Goal: Task Accomplishment & Management: Use online tool/utility

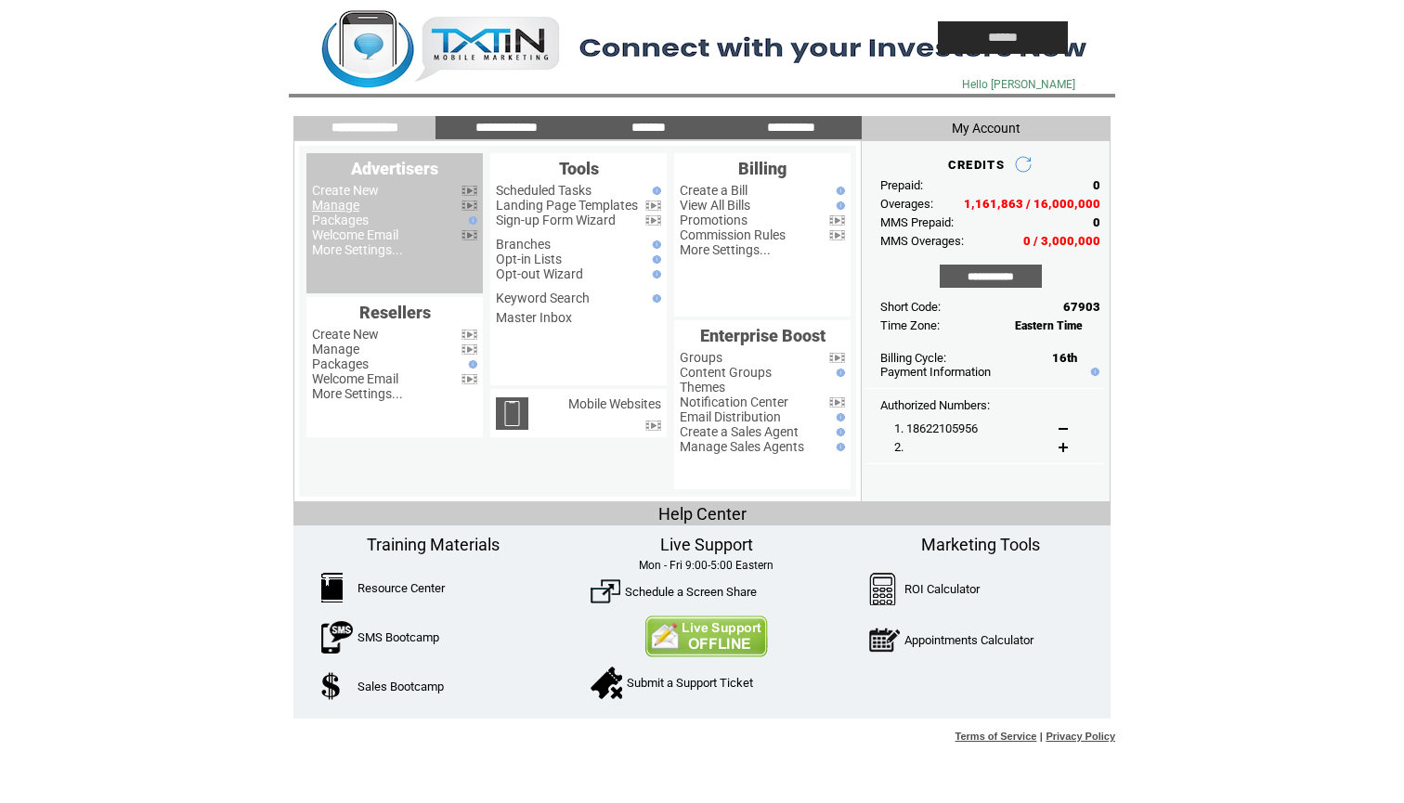
click at [340, 207] on link "Manage" at bounding box center [335, 205] width 47 height 15
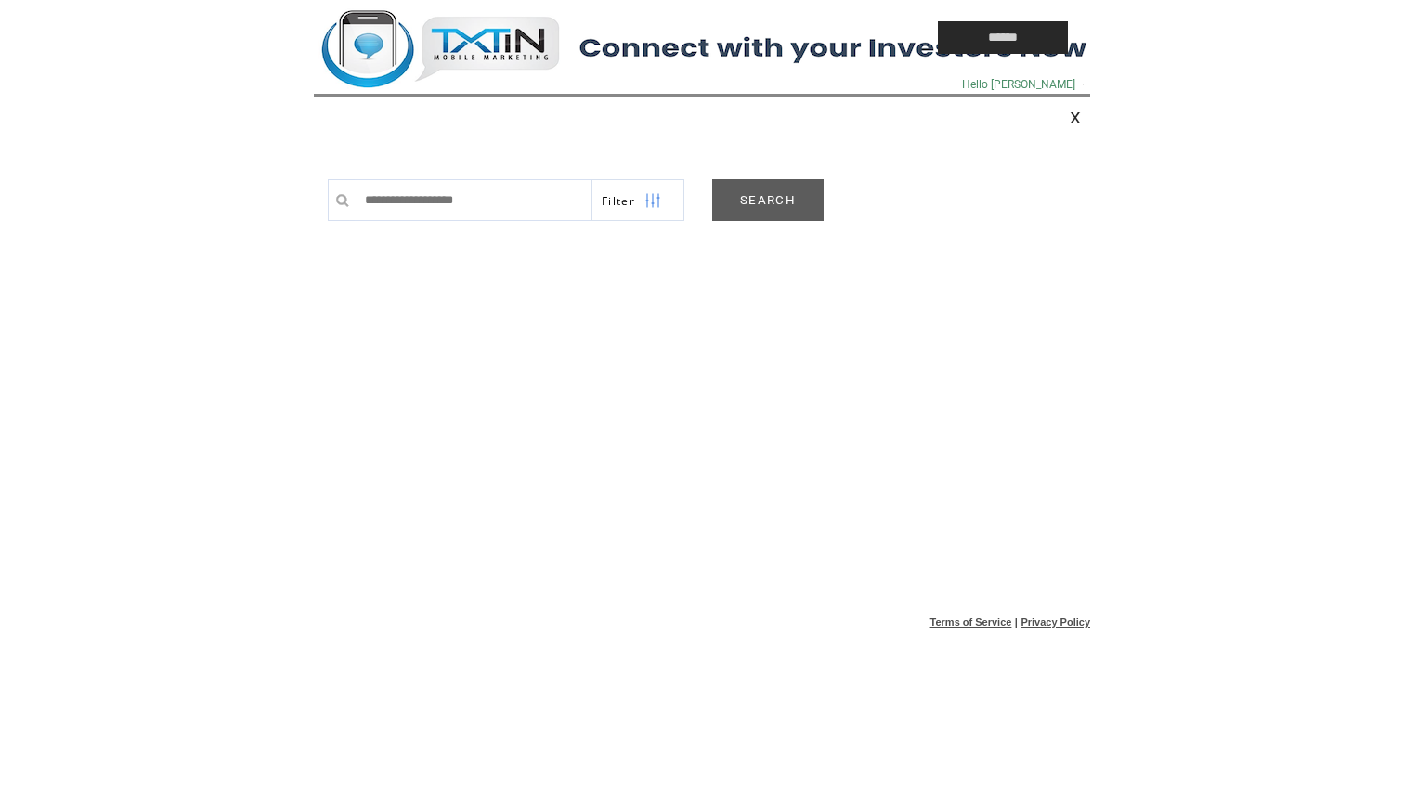
click at [747, 204] on link "SEARCH" at bounding box center [767, 200] width 111 height 42
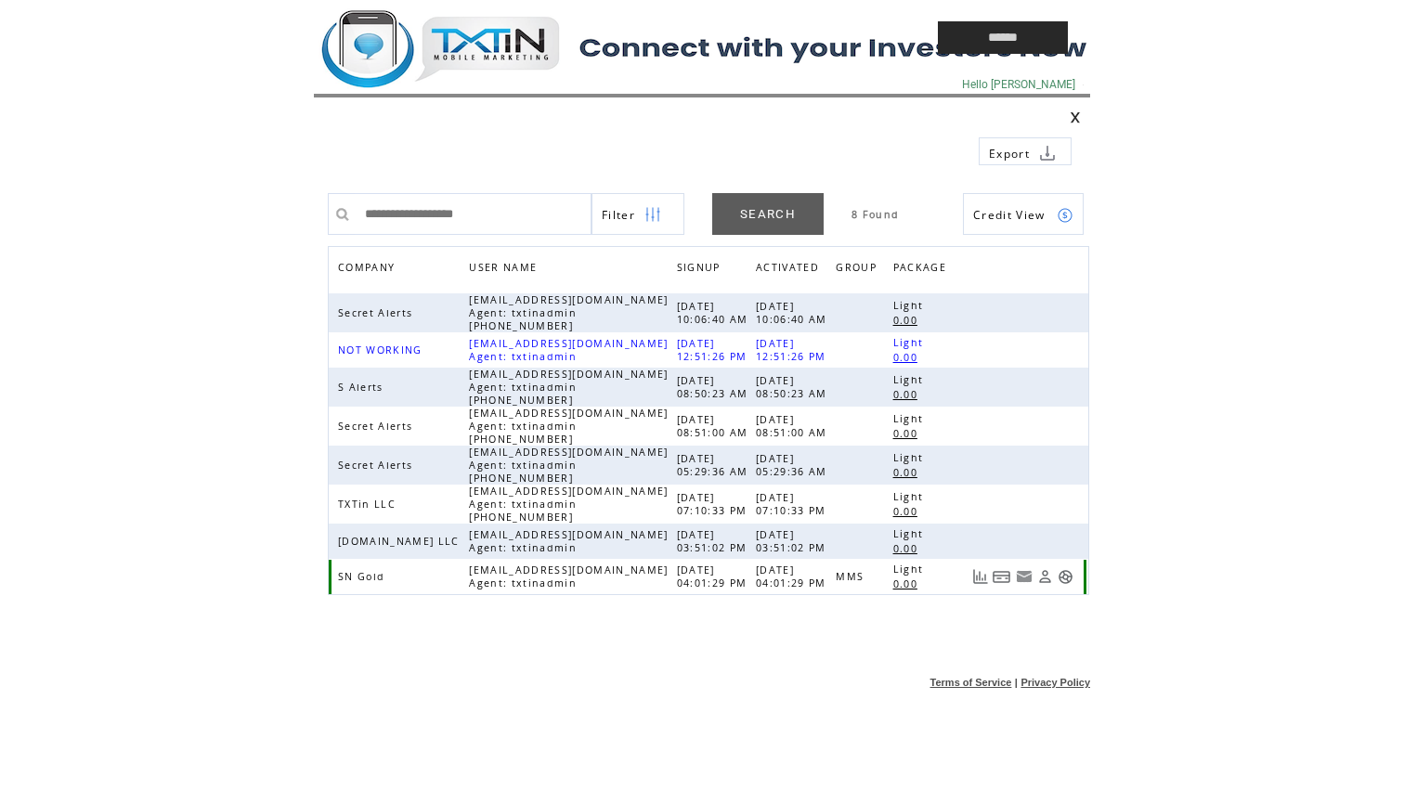
click at [1069, 579] on link at bounding box center [1066, 577] width 16 height 16
click at [468, 47] on td at bounding box center [583, 37] width 539 height 75
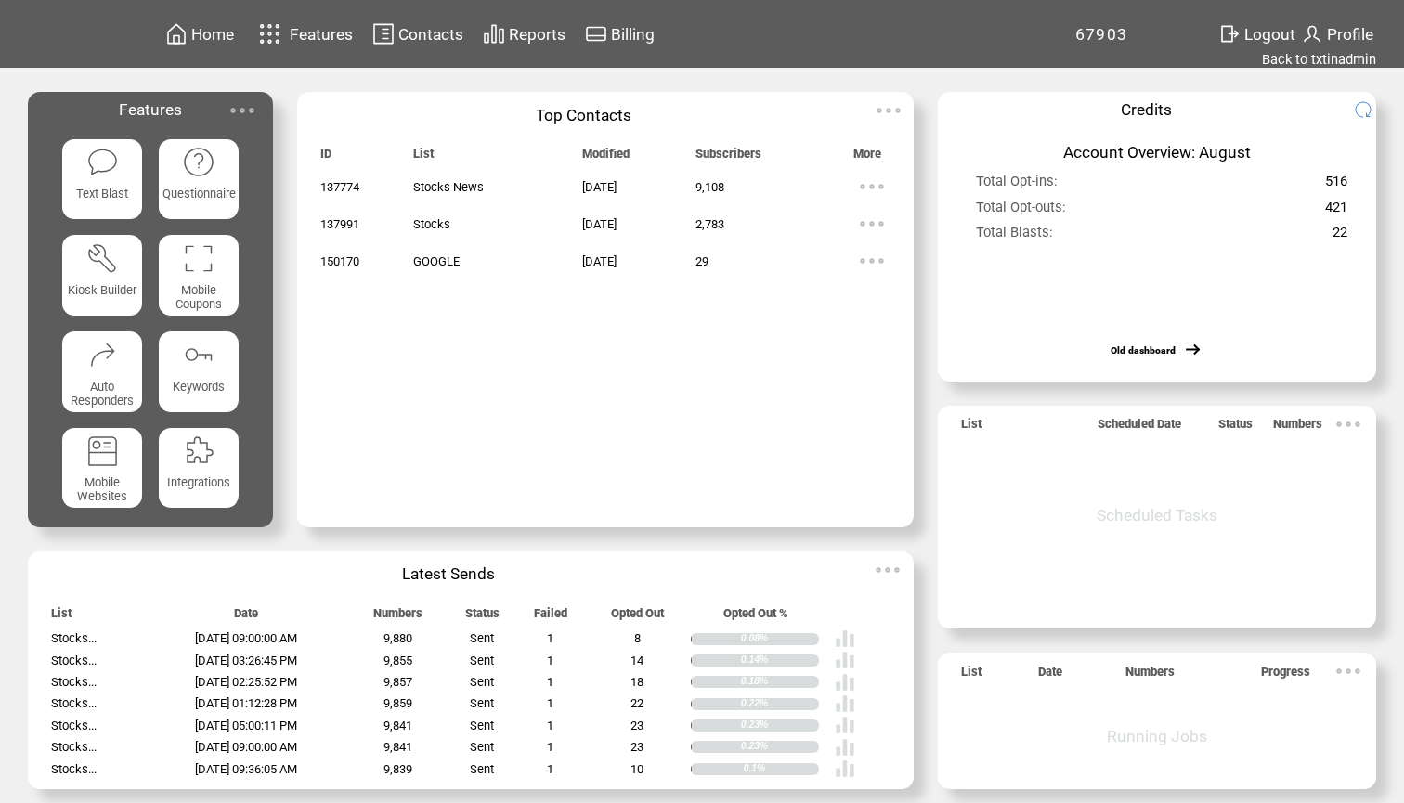
click at [202, 38] on span "Home" at bounding box center [212, 34] width 43 height 19
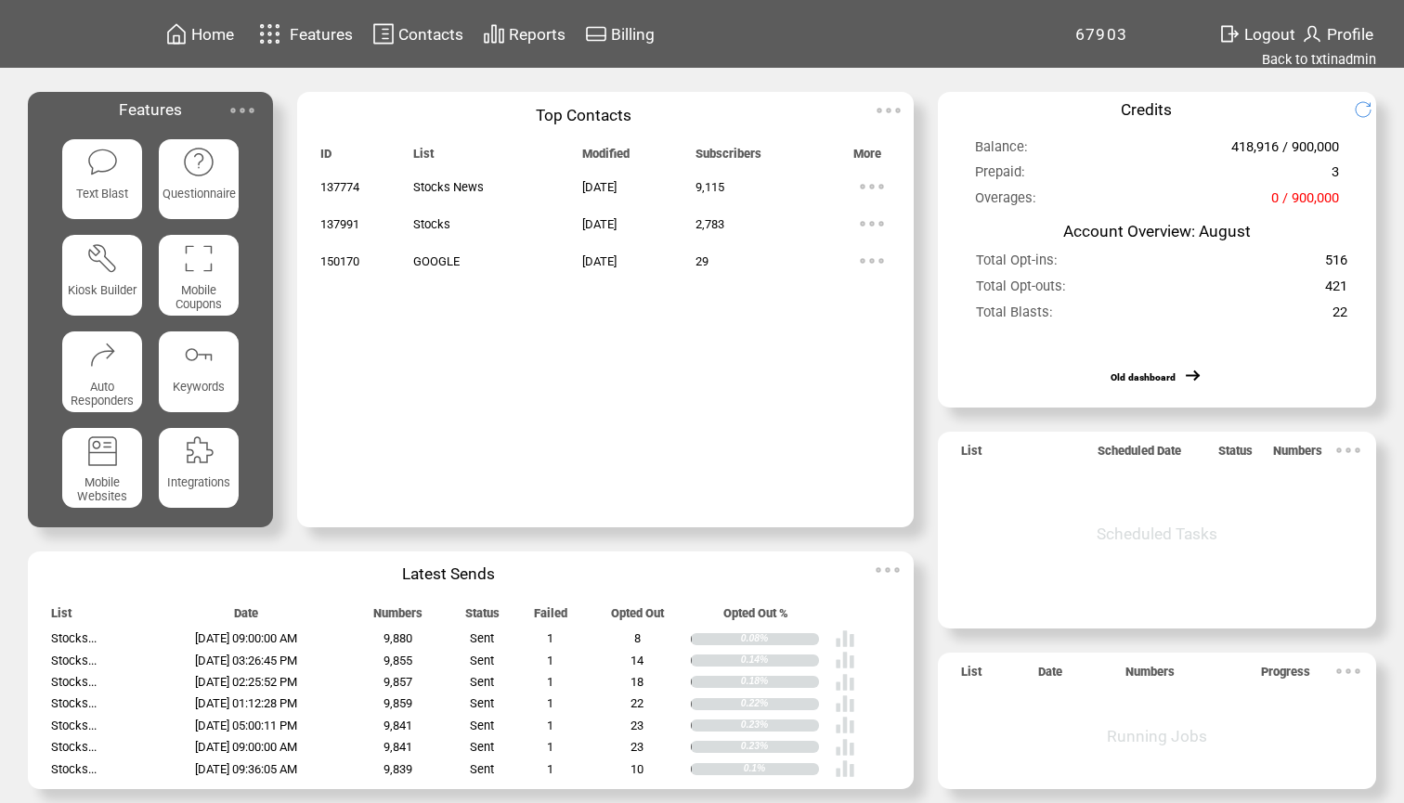
click at [535, 39] on span "Reports" at bounding box center [537, 34] width 57 height 19
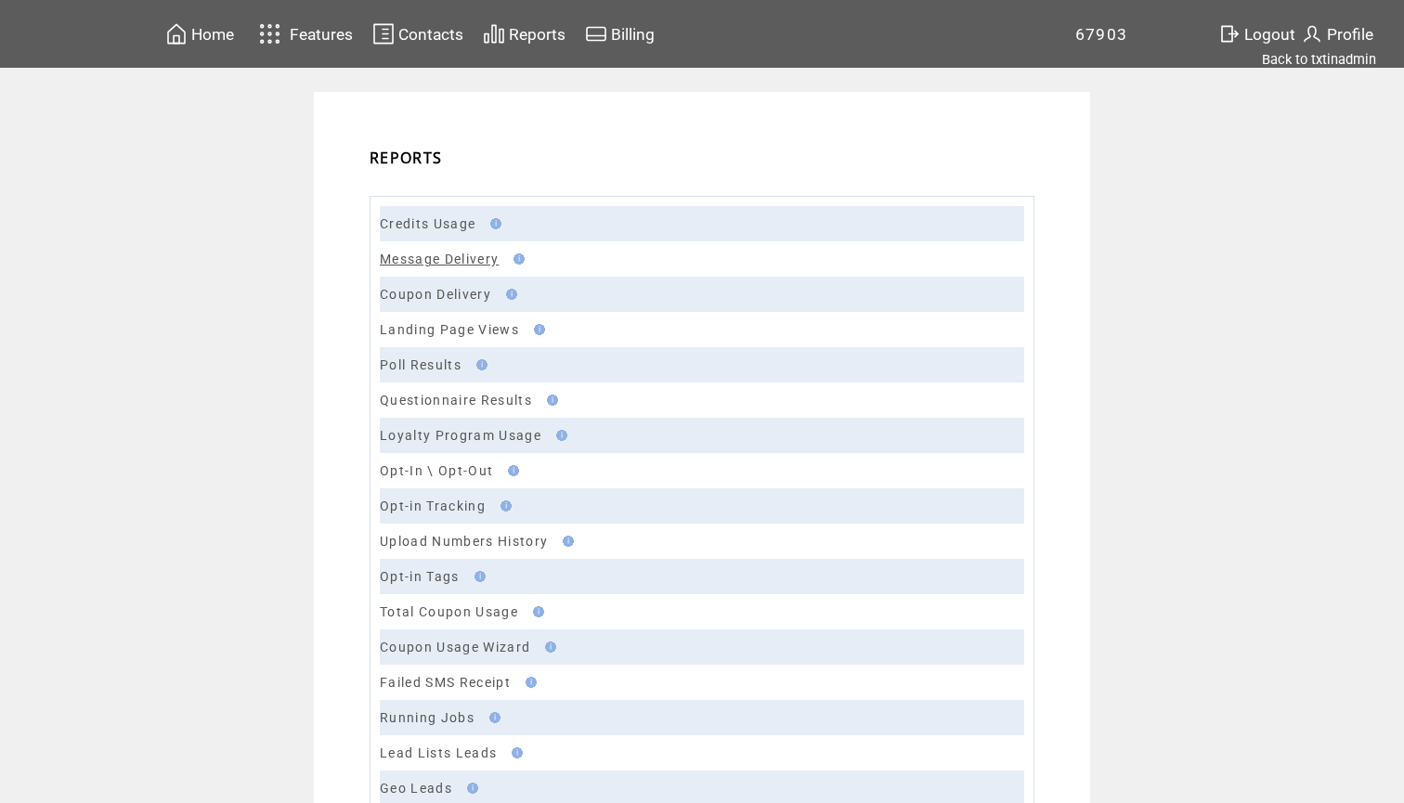
click at [464, 254] on link "Message Delivery" at bounding box center [439, 259] width 119 height 15
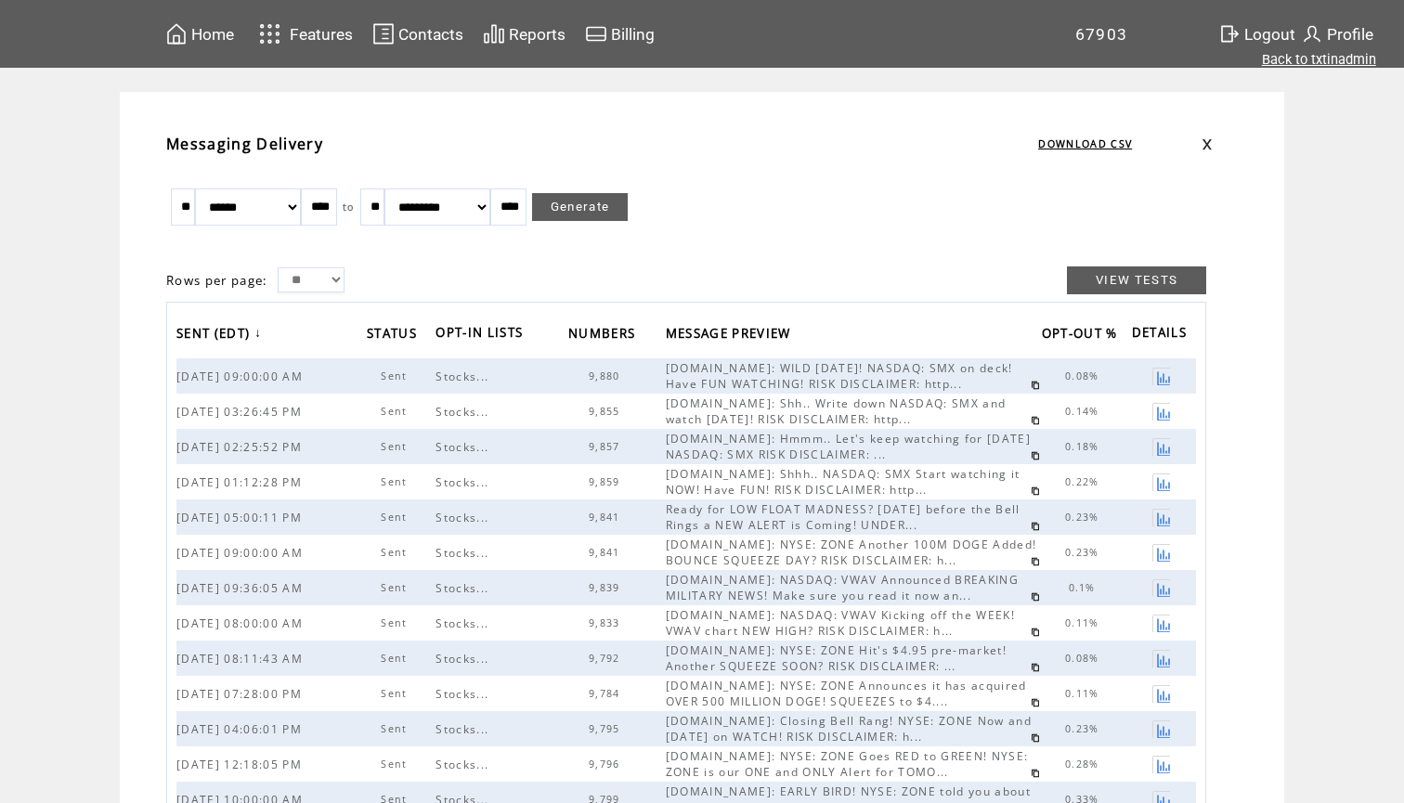
click at [1308, 57] on link "Back to txtinadmin" at bounding box center [1319, 59] width 114 height 17
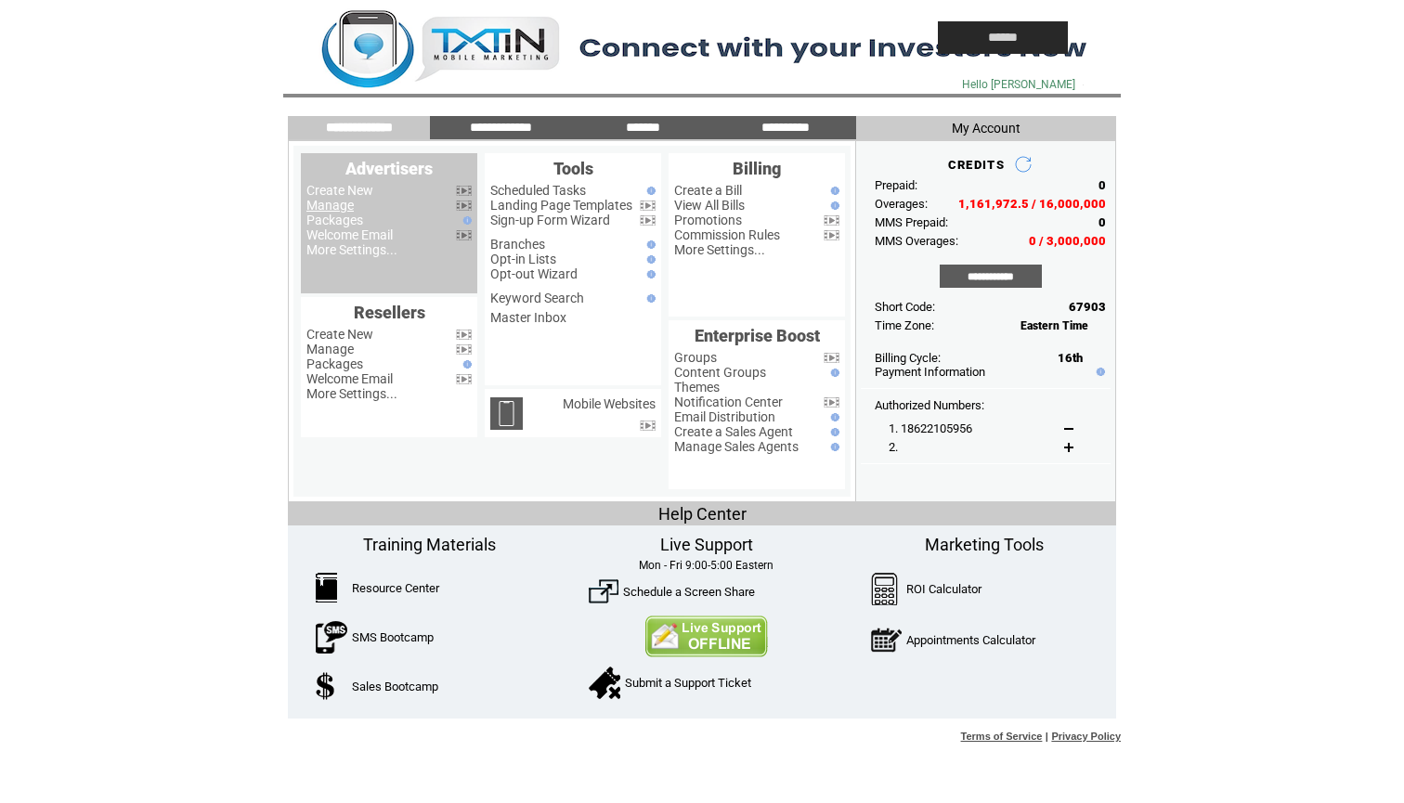
click at [343, 207] on link "Manage" at bounding box center [329, 205] width 47 height 15
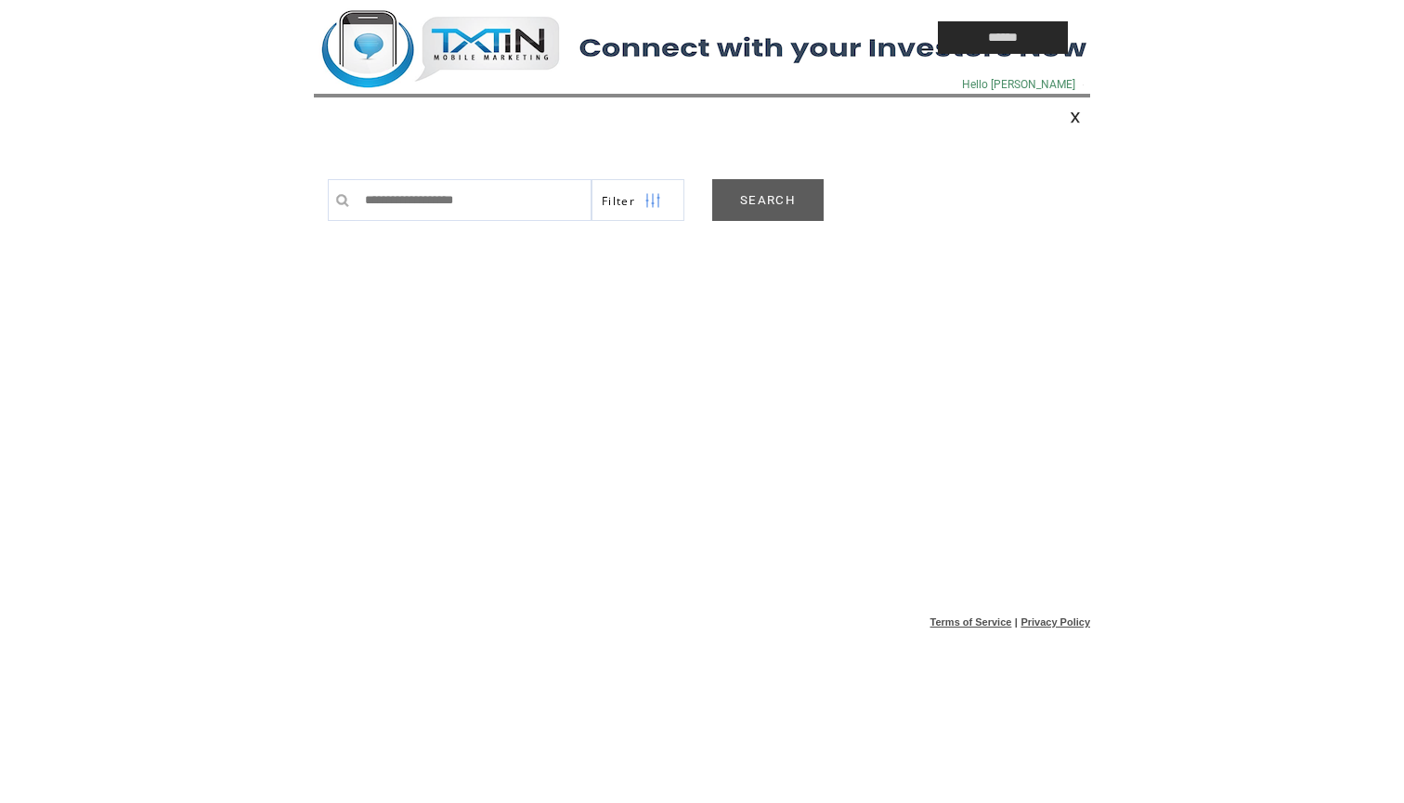
click at [759, 202] on link "SEARCH" at bounding box center [767, 200] width 111 height 42
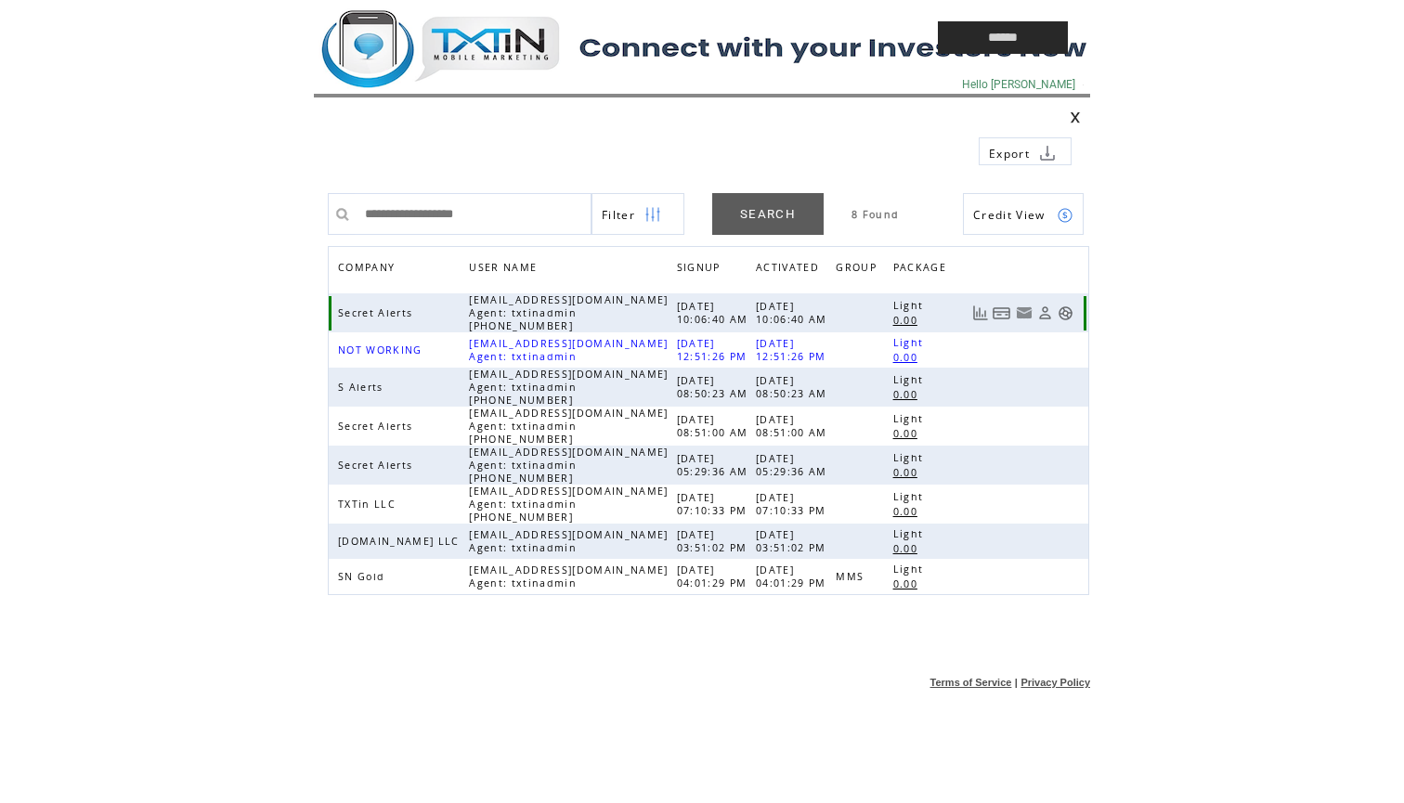
click at [1063, 314] on link at bounding box center [1066, 314] width 16 height 16
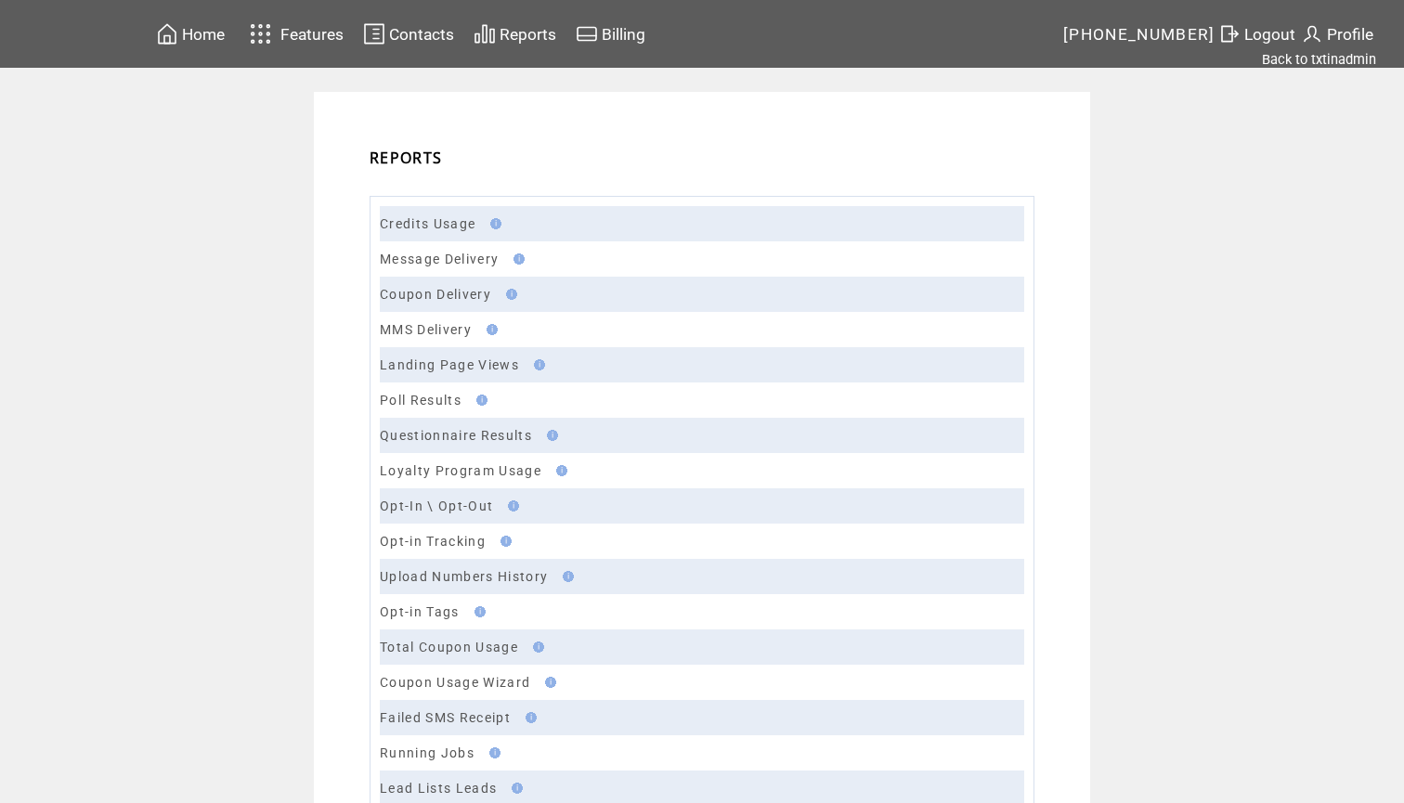
click at [436, 267] on link "Message Delivery" at bounding box center [439, 259] width 119 height 15
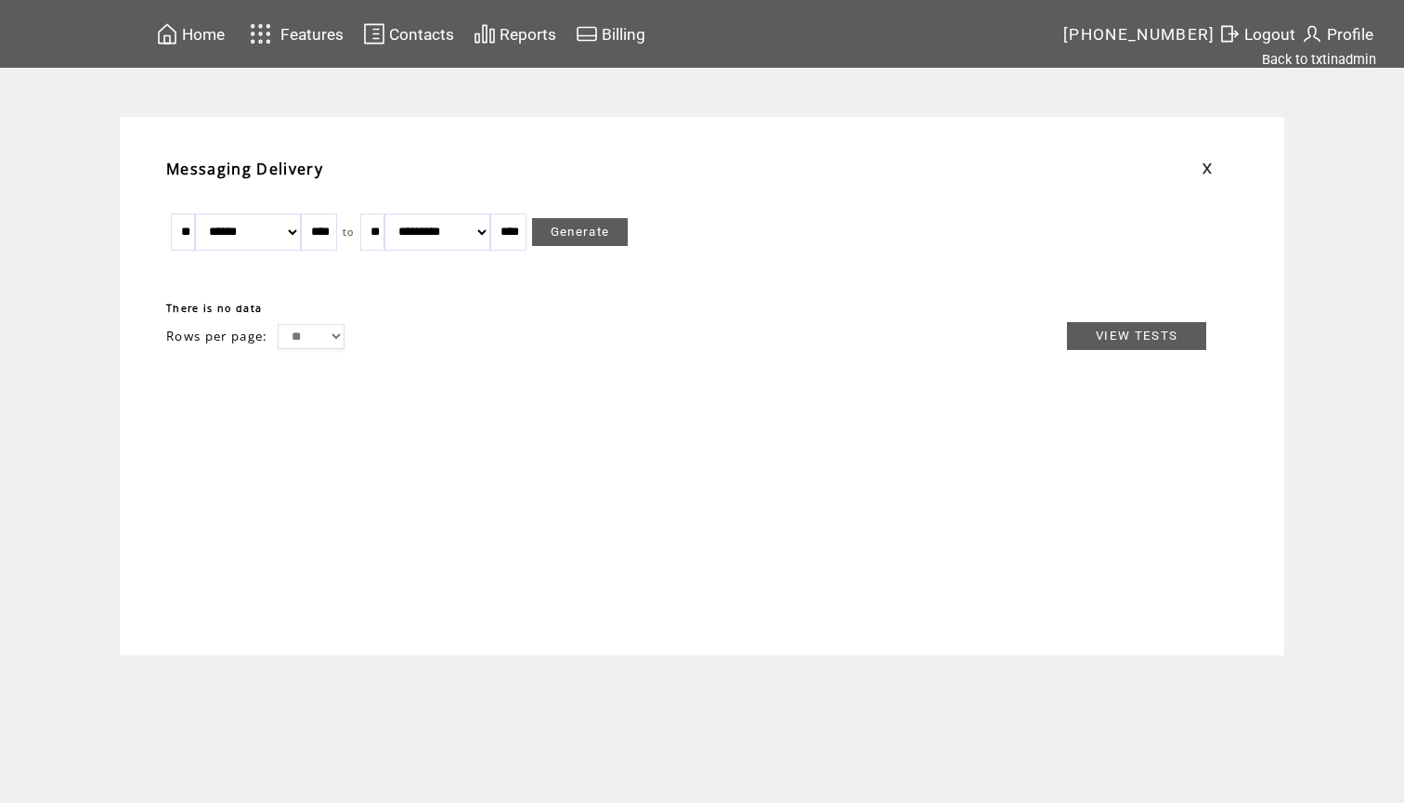
click at [213, 30] on span "Home" at bounding box center [203, 34] width 43 height 19
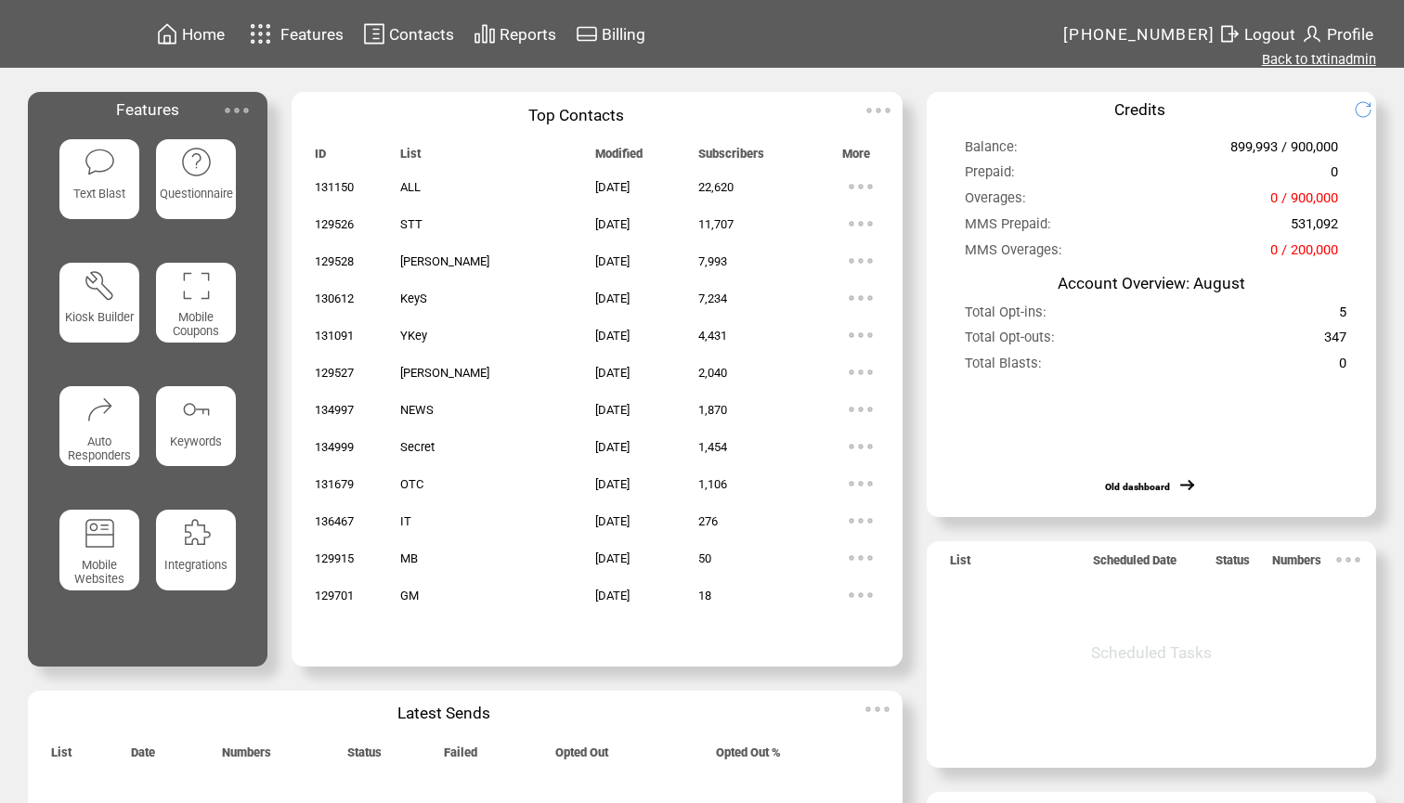
click at [1330, 57] on link "Back to txtinadmin" at bounding box center [1319, 59] width 114 height 17
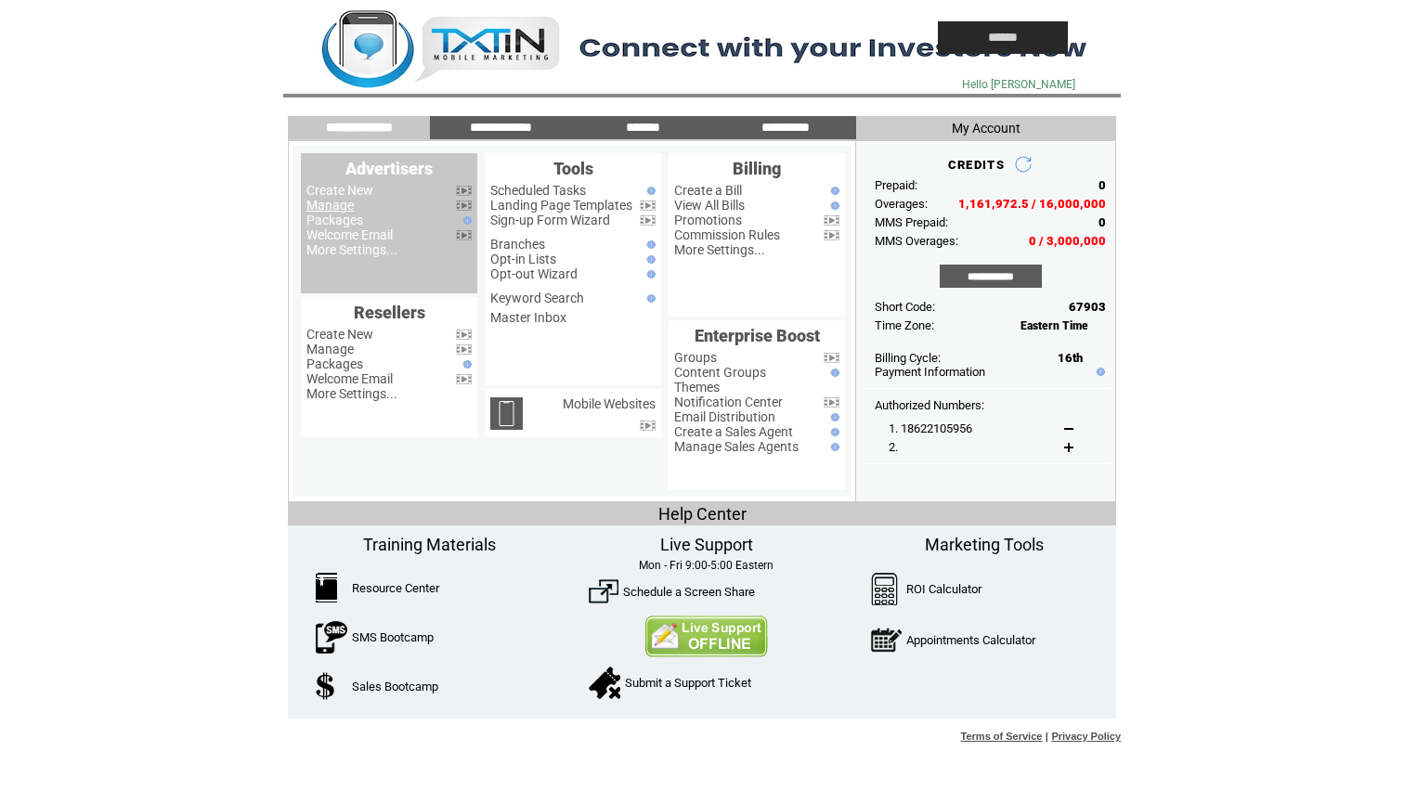
click at [341, 204] on link "Manage" at bounding box center [329, 205] width 47 height 15
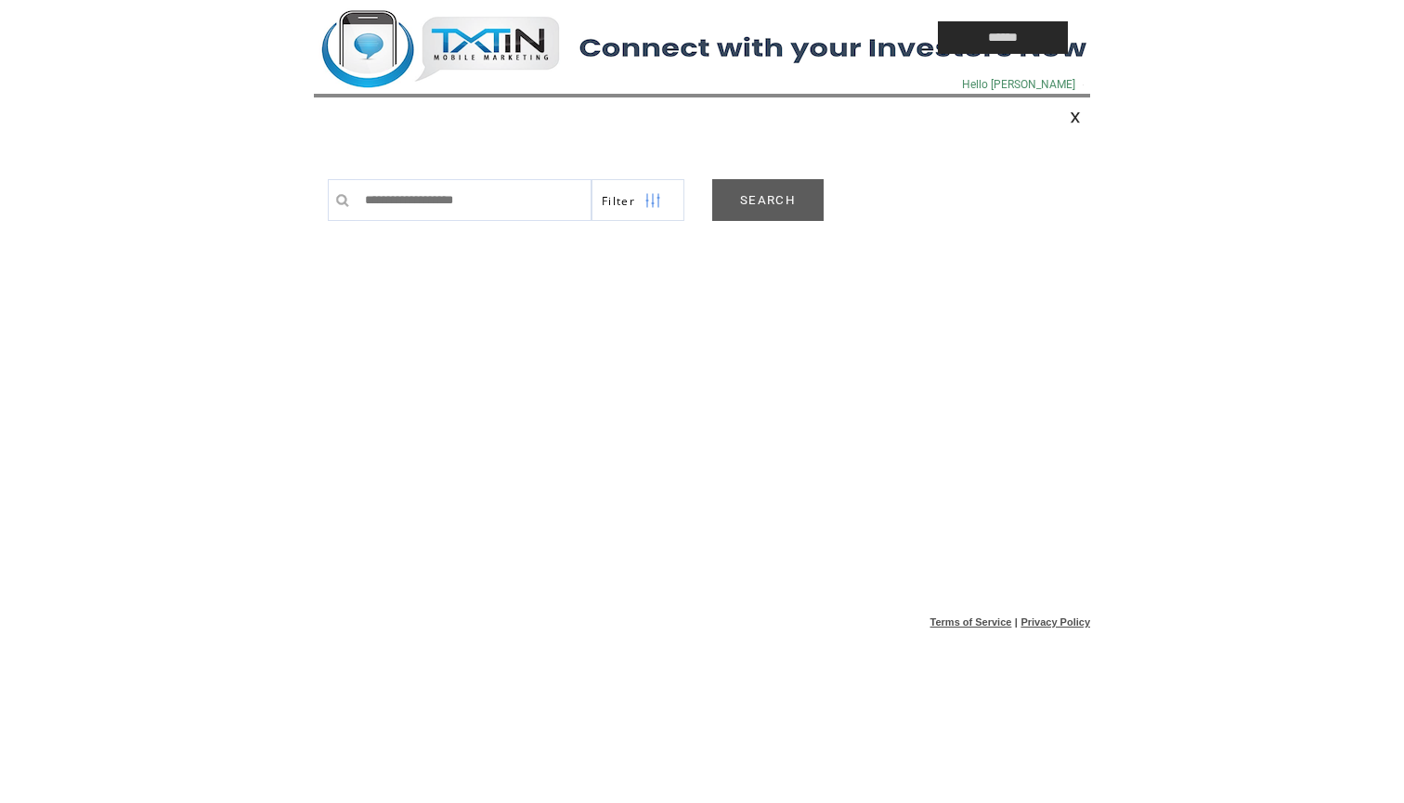
click at [788, 204] on link "SEARCH" at bounding box center [767, 200] width 111 height 42
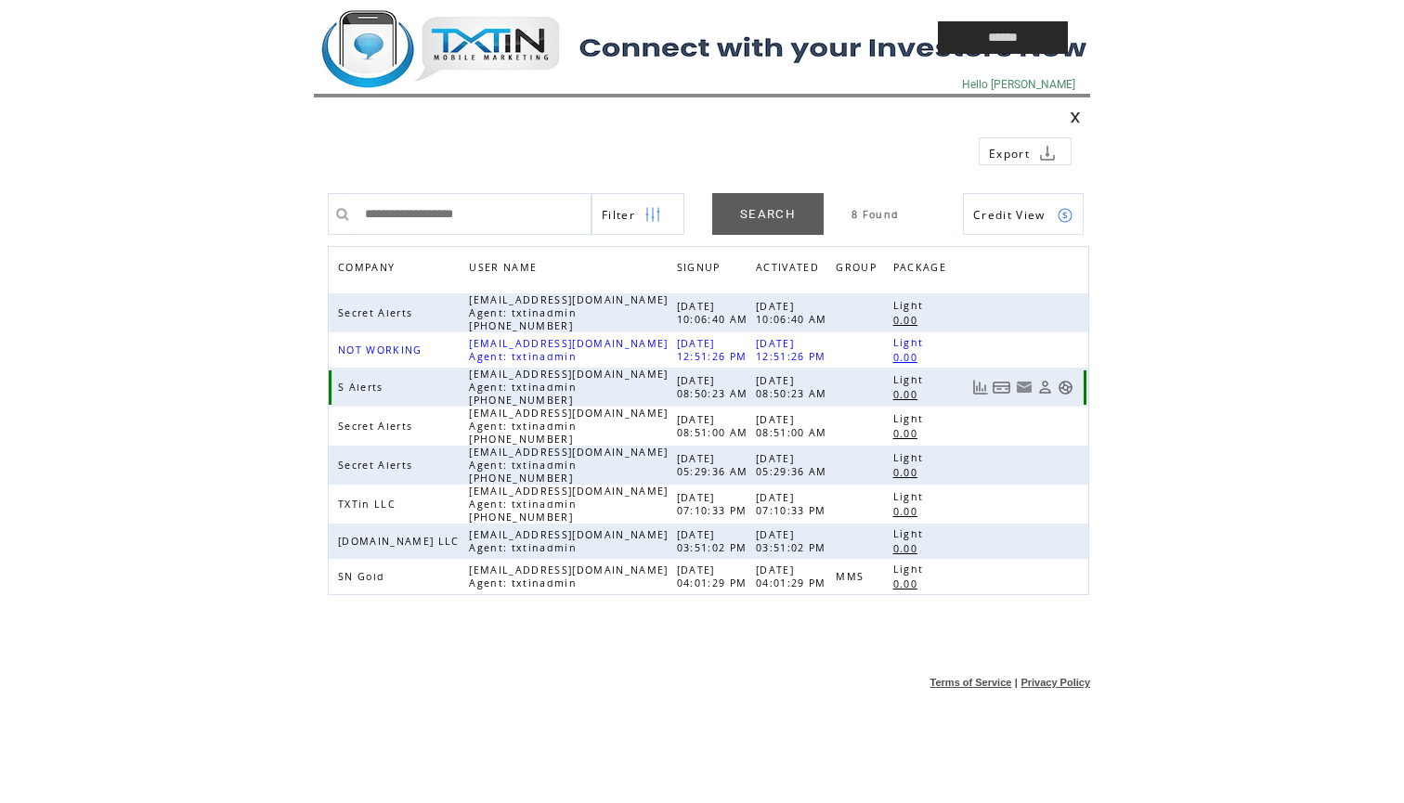
click at [1066, 388] on link at bounding box center [1066, 388] width 16 height 16
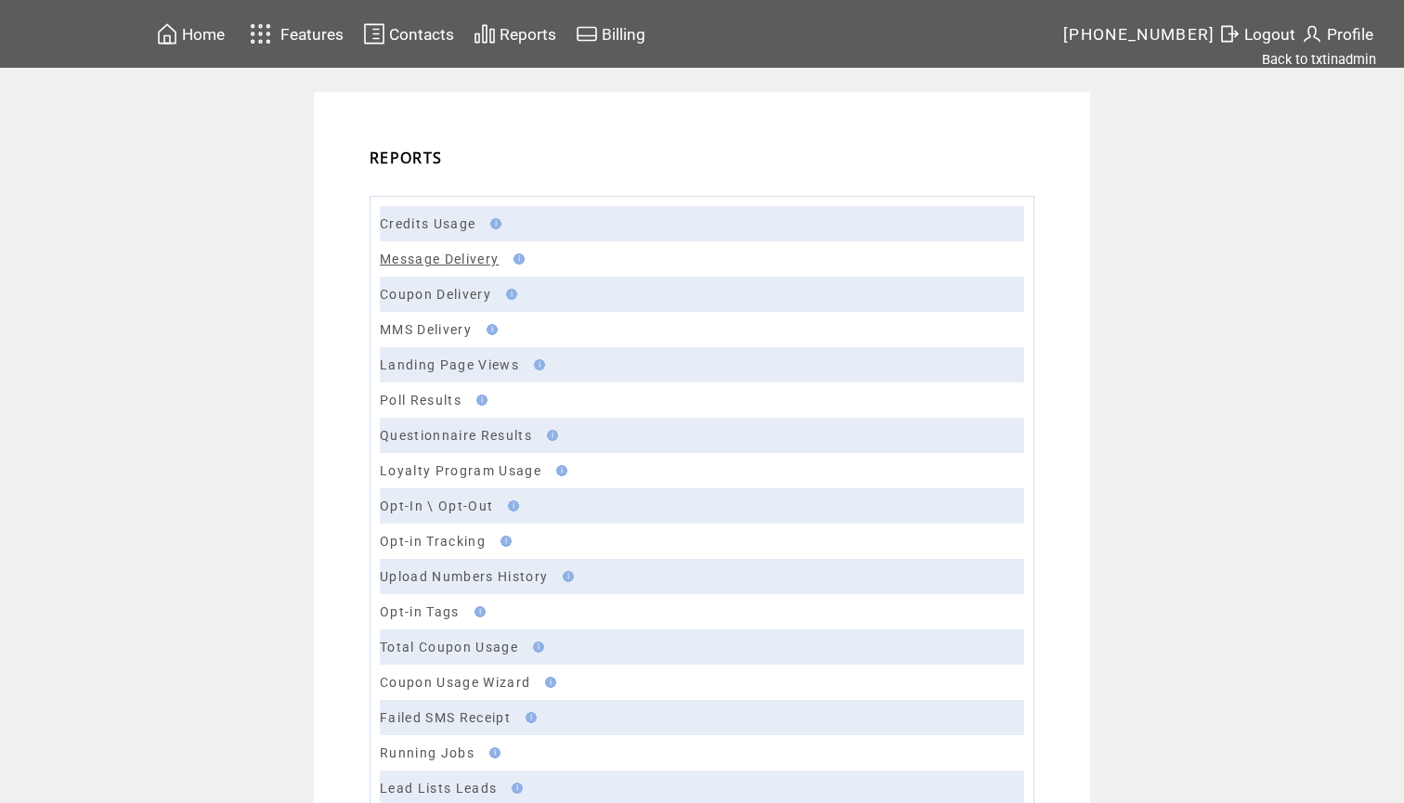
click at [439, 266] on link "Message Delivery" at bounding box center [439, 259] width 119 height 15
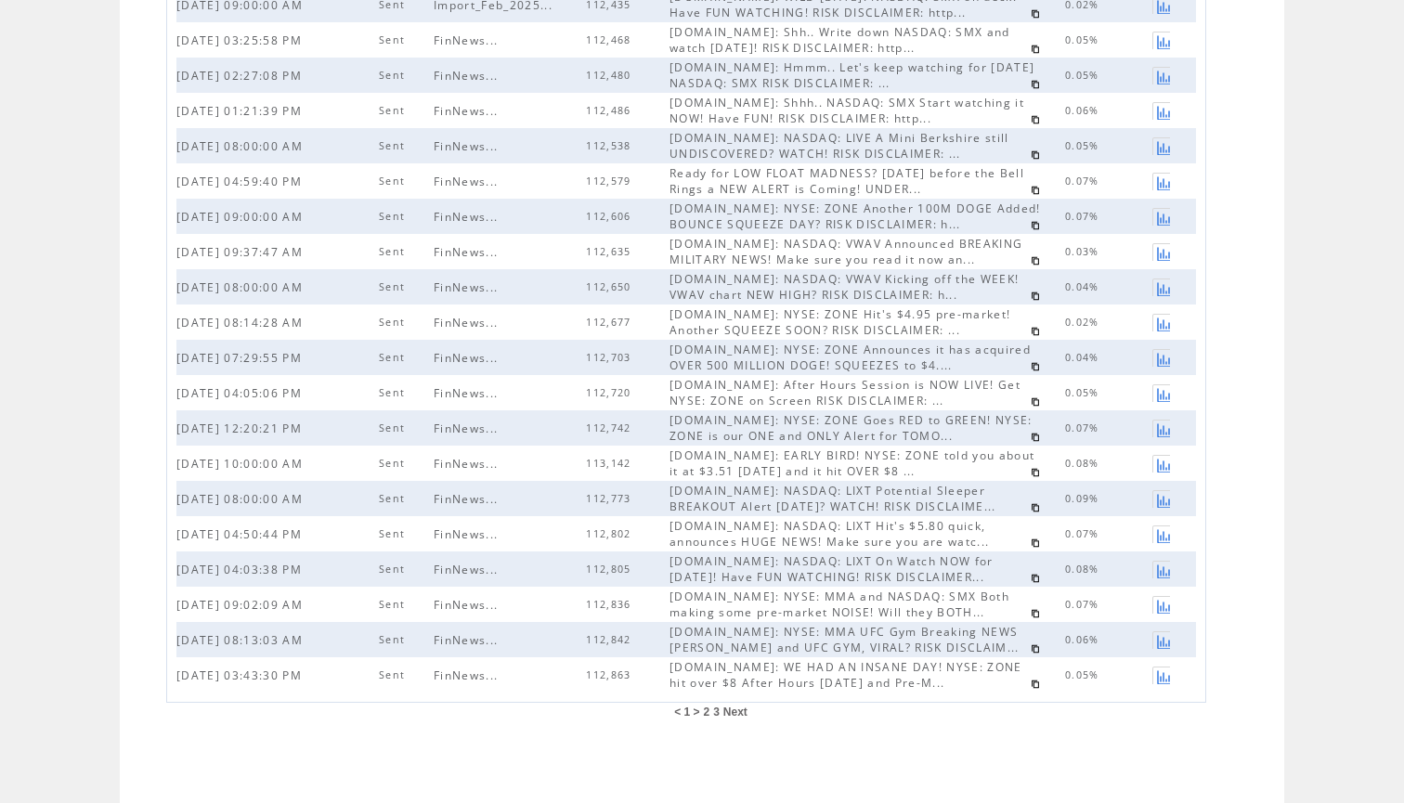
scroll to position [371, 0]
click at [704, 712] on span "2" at bounding box center [706, 712] width 7 height 13
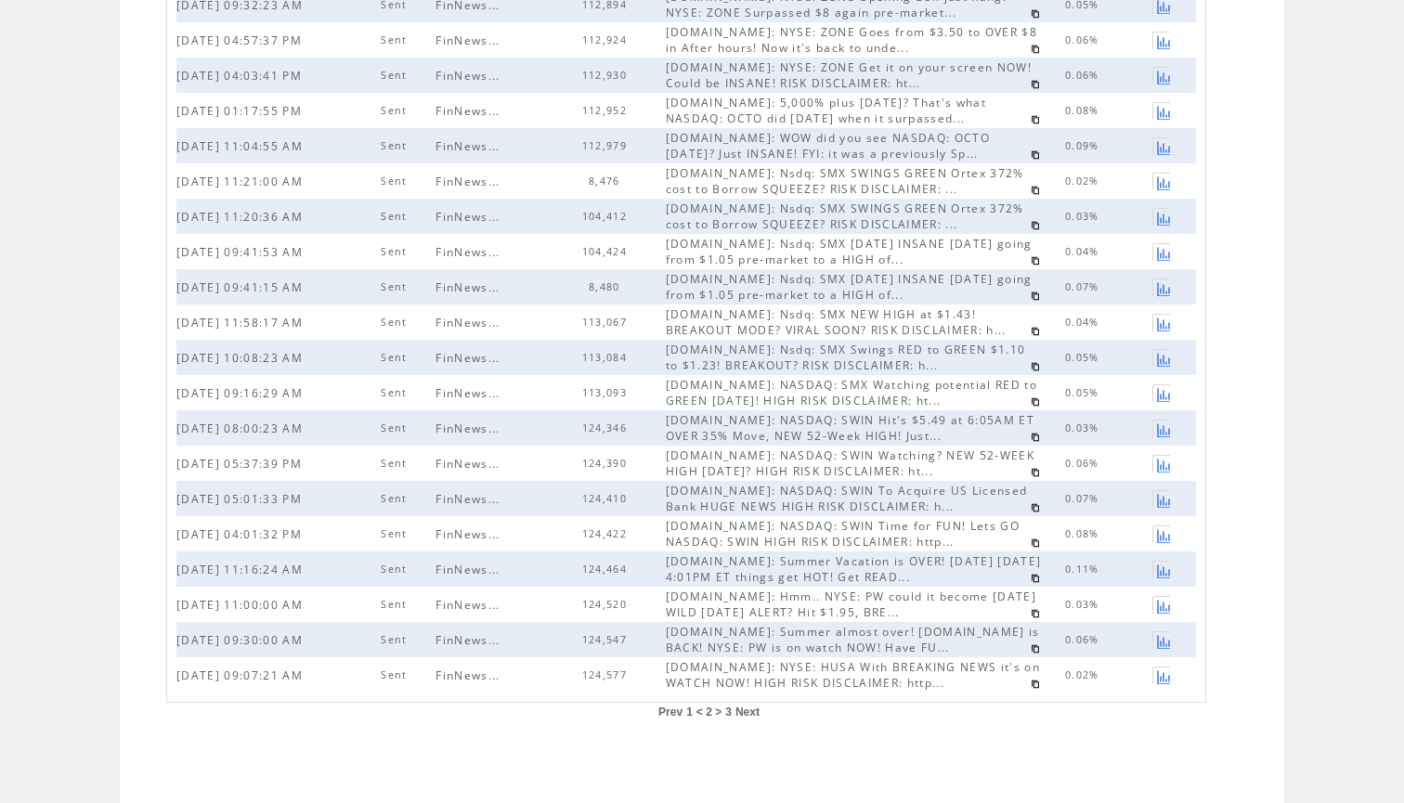
scroll to position [371, 0]
click at [731, 713] on span "3" at bounding box center [728, 712] width 7 height 13
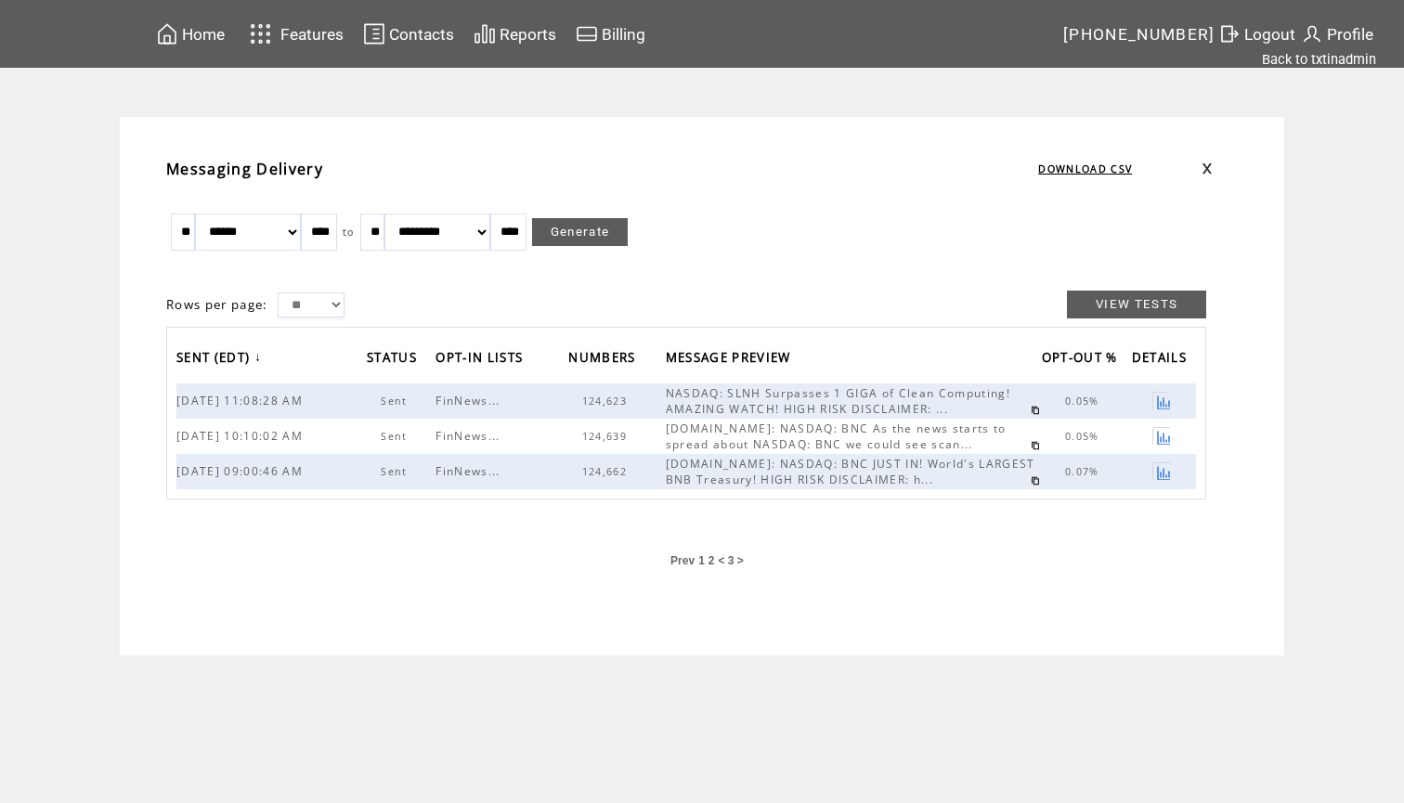
click at [1031, 407] on link at bounding box center [1035, 410] width 9 height 9
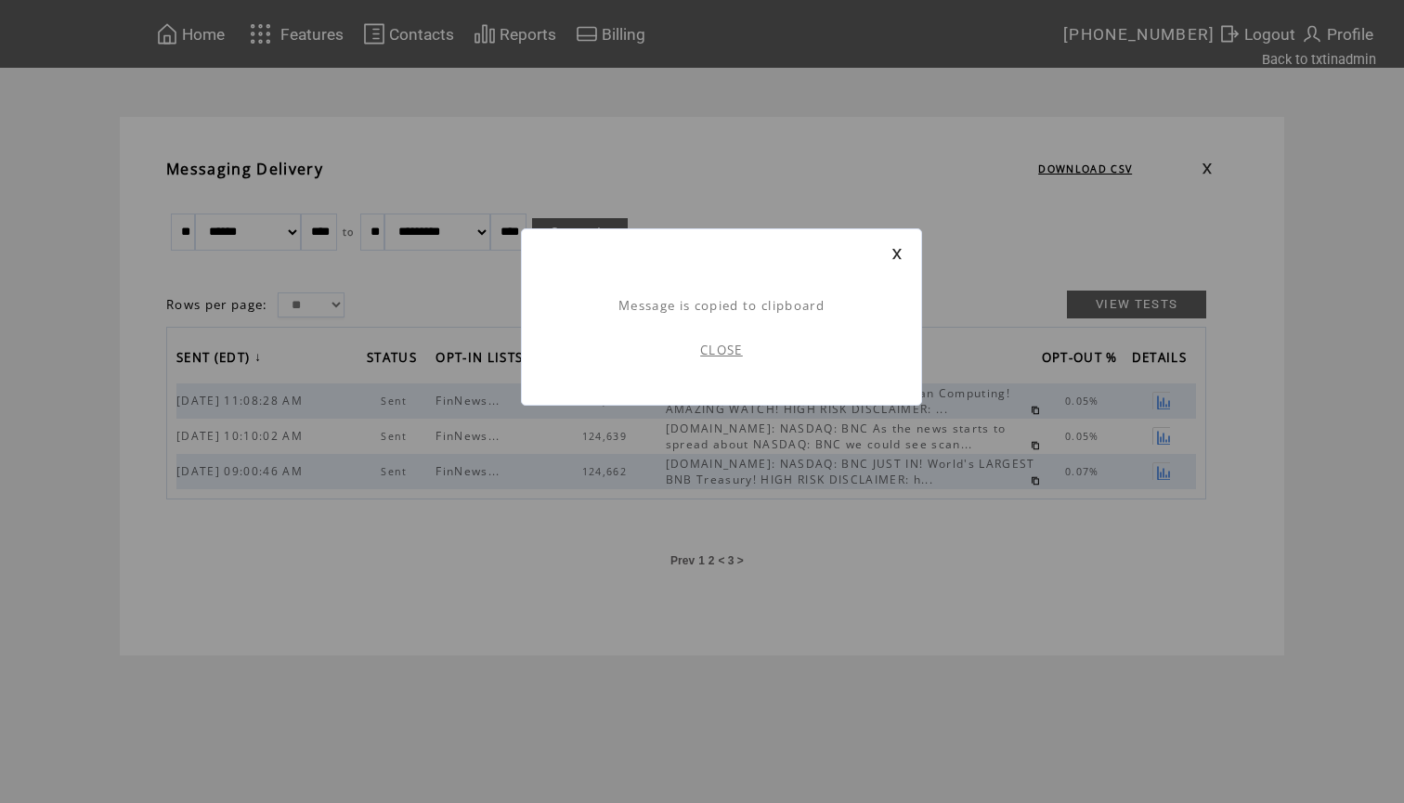
click at [715, 351] on link "CLOSE" at bounding box center [721, 350] width 43 height 17
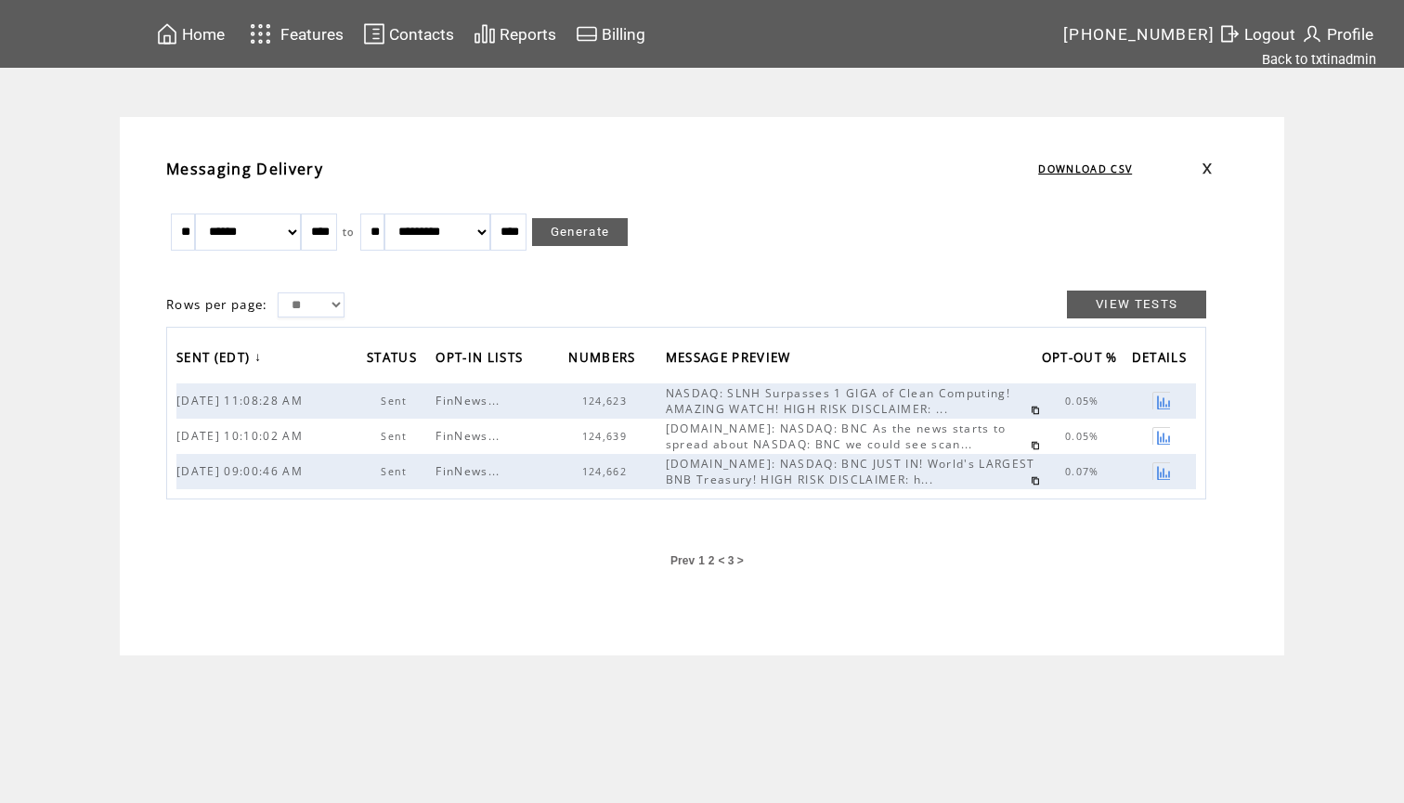
click at [205, 34] on span "Home" at bounding box center [203, 34] width 43 height 19
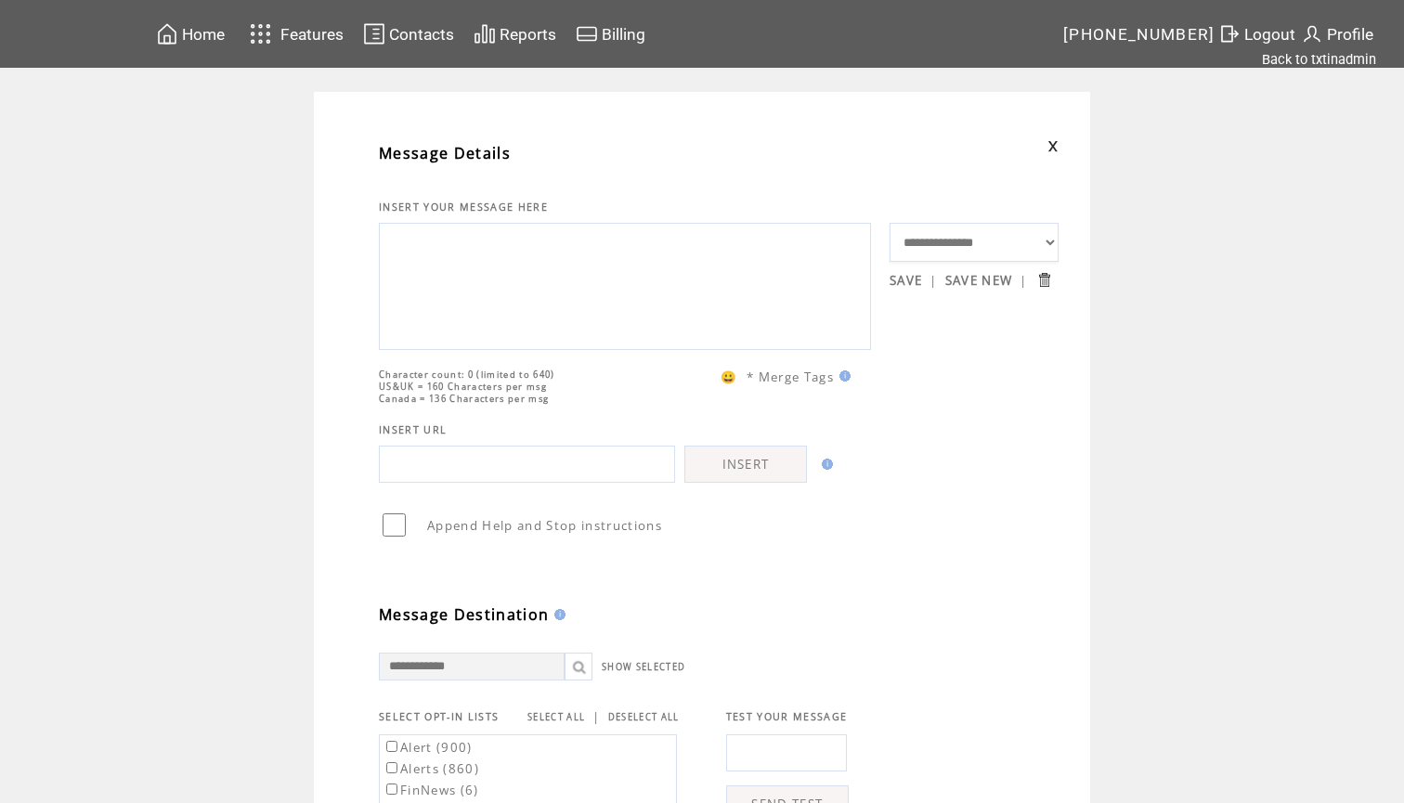
click at [415, 277] on textarea at bounding box center [625, 283] width 472 height 111
paste textarea "**********"
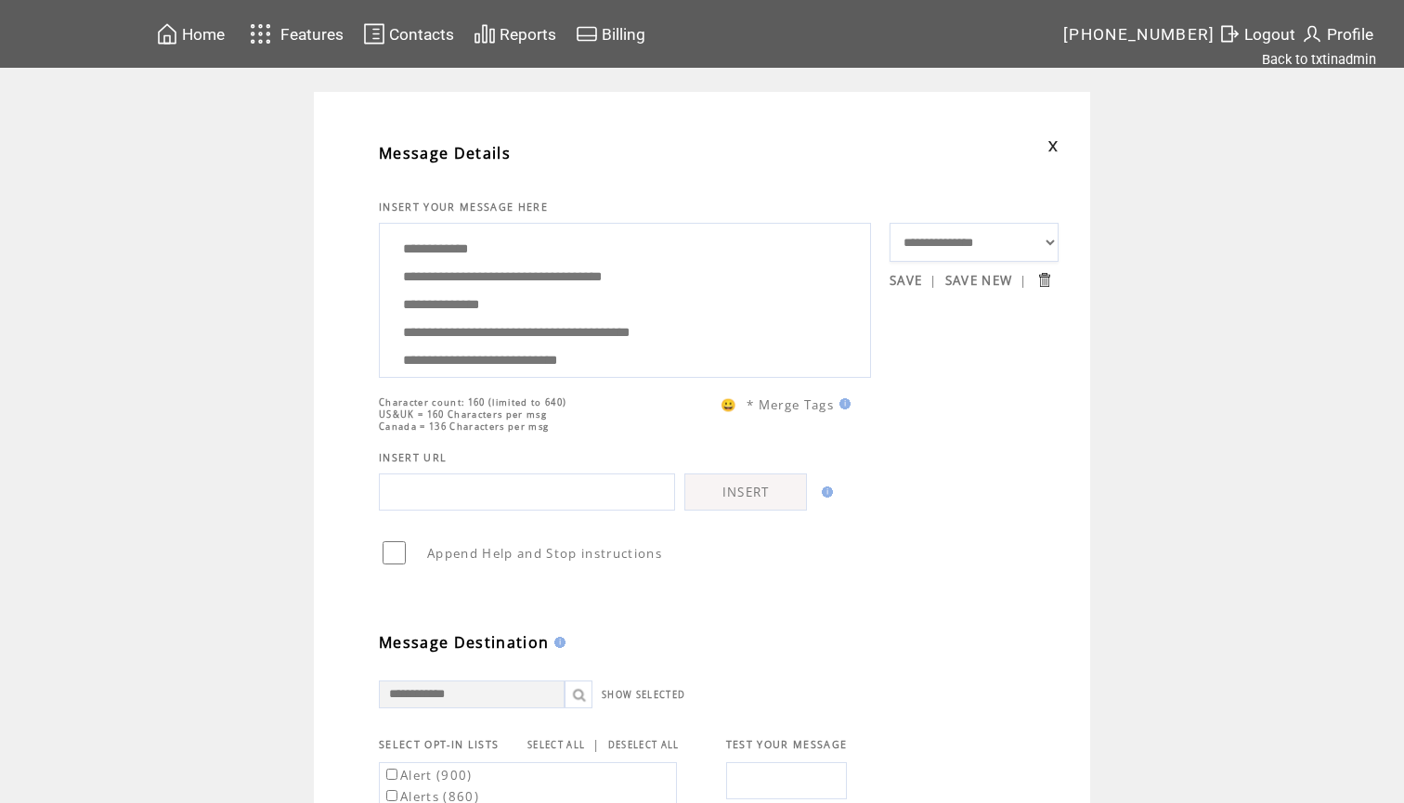
drag, startPoint x: 541, startPoint y: 327, endPoint x: 369, endPoint y: 220, distance: 203.1
click at [369, 220] on div "**********" at bounding box center [721, 763] width 758 height 1287
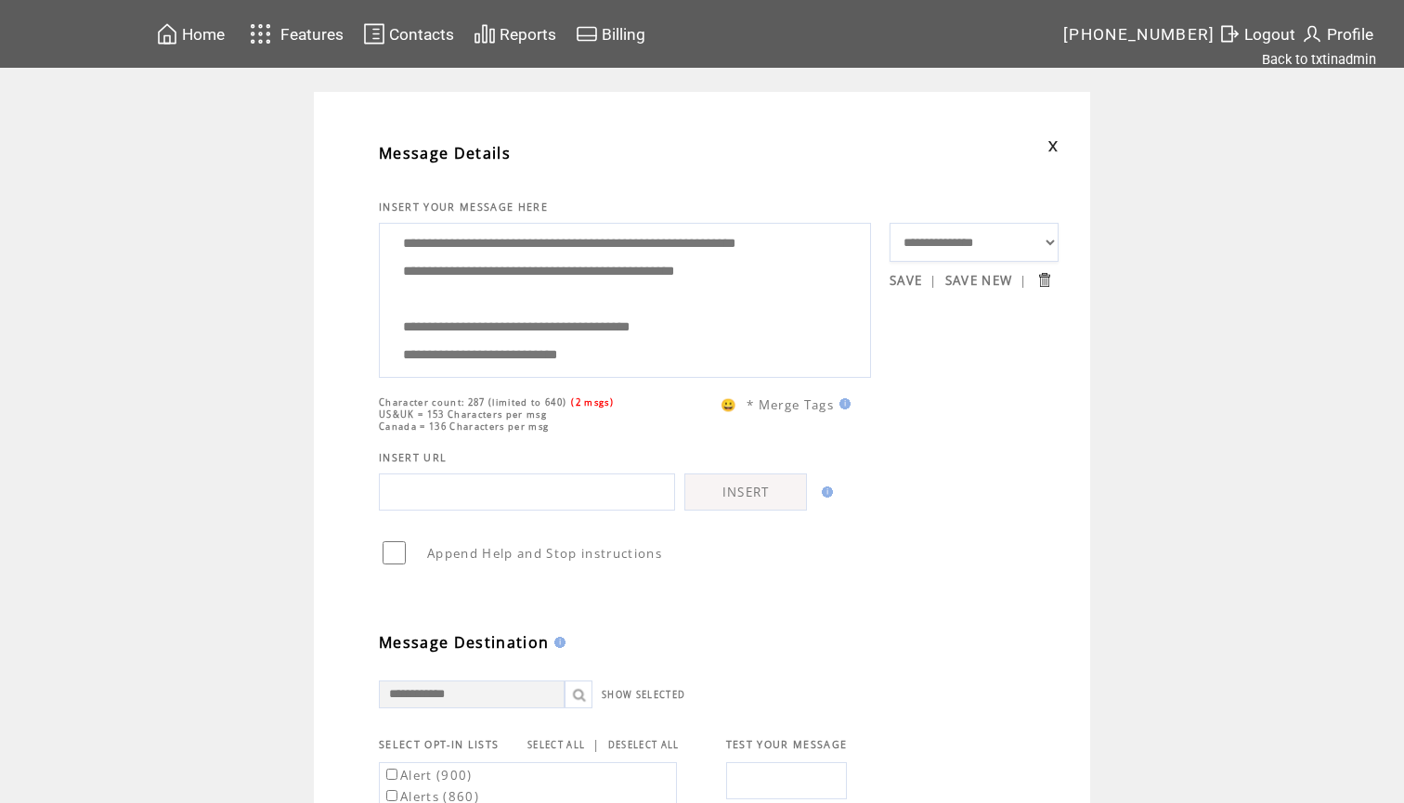
scroll to position [80, 0]
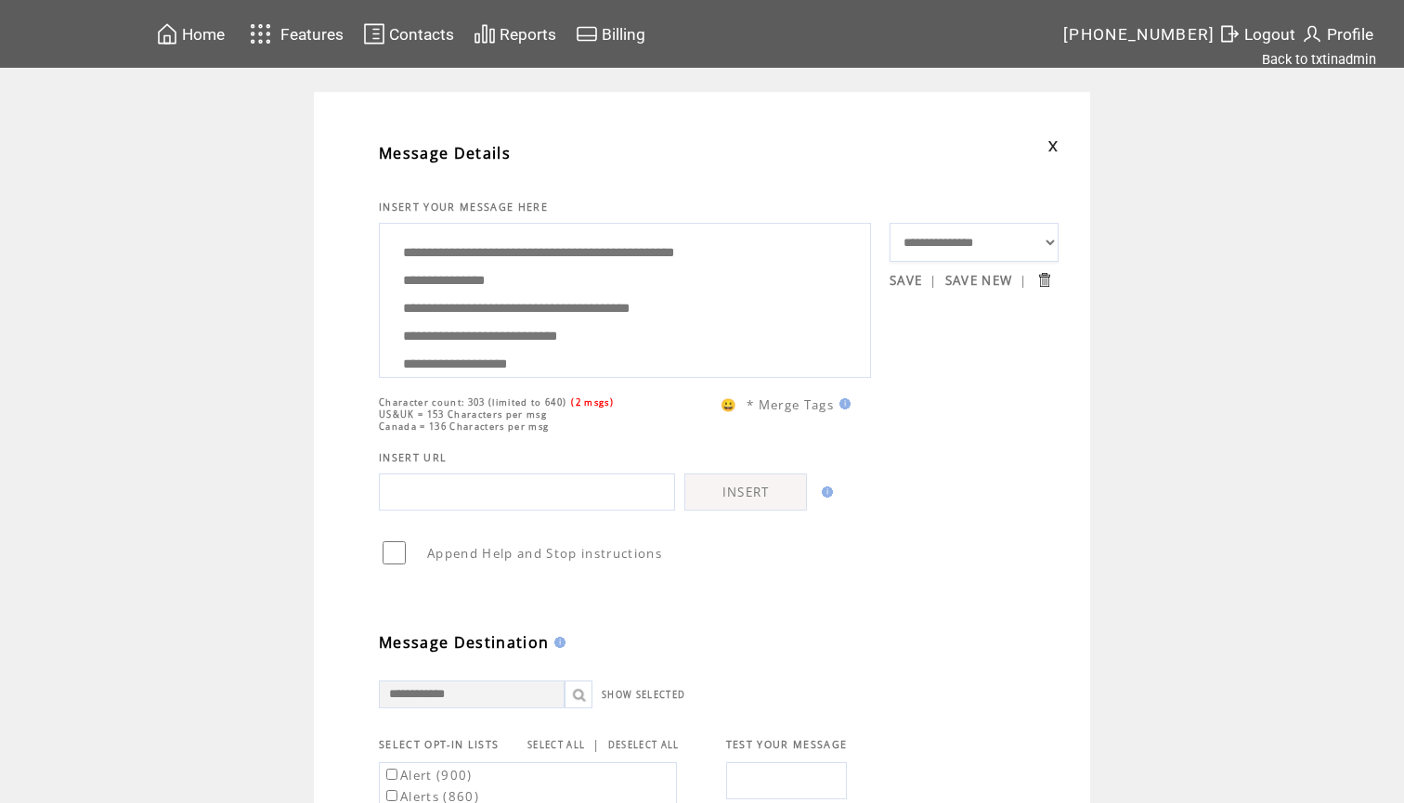
click at [619, 345] on textarea "**********" at bounding box center [625, 297] width 472 height 139
click at [645, 321] on textarea "**********" at bounding box center [625, 297] width 472 height 139
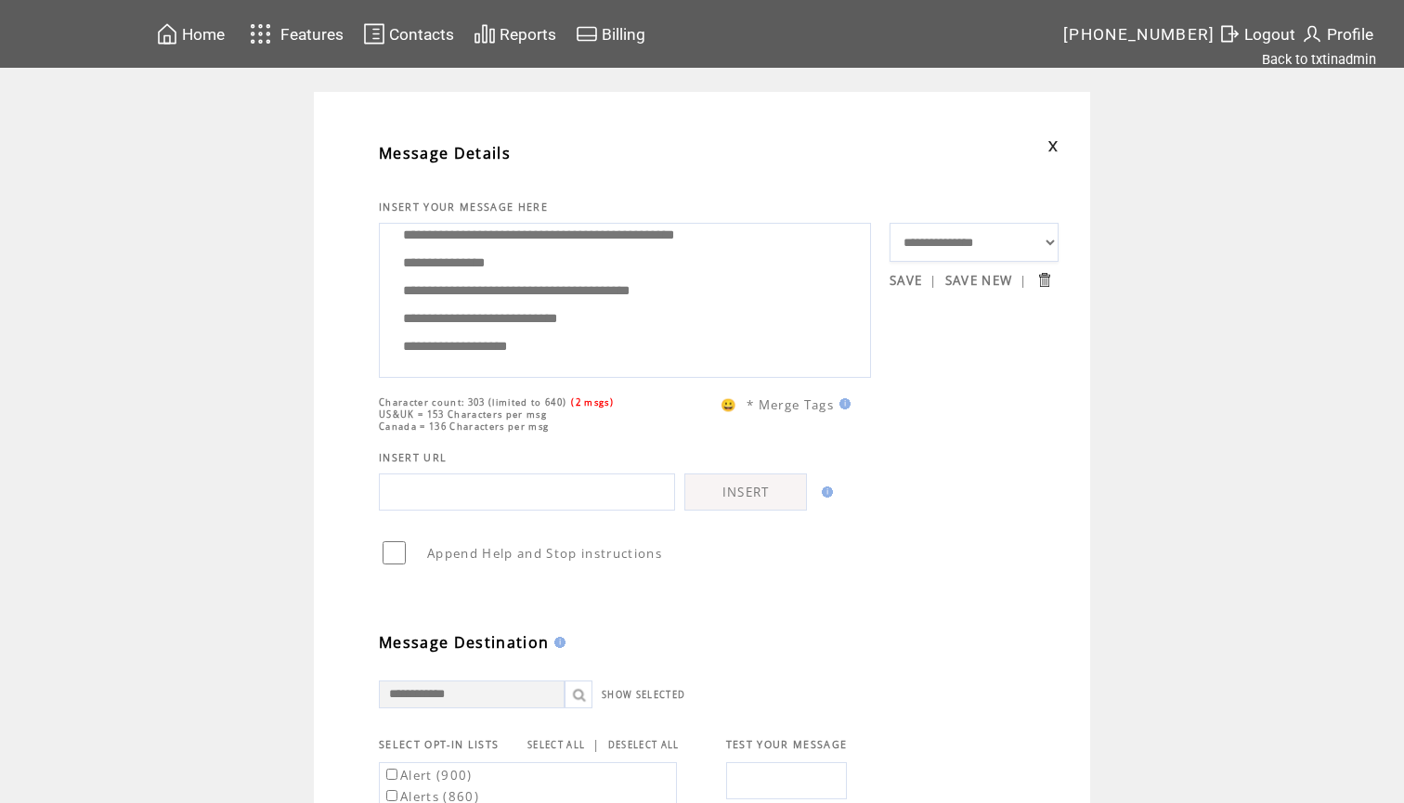
scroll to position [358, 0]
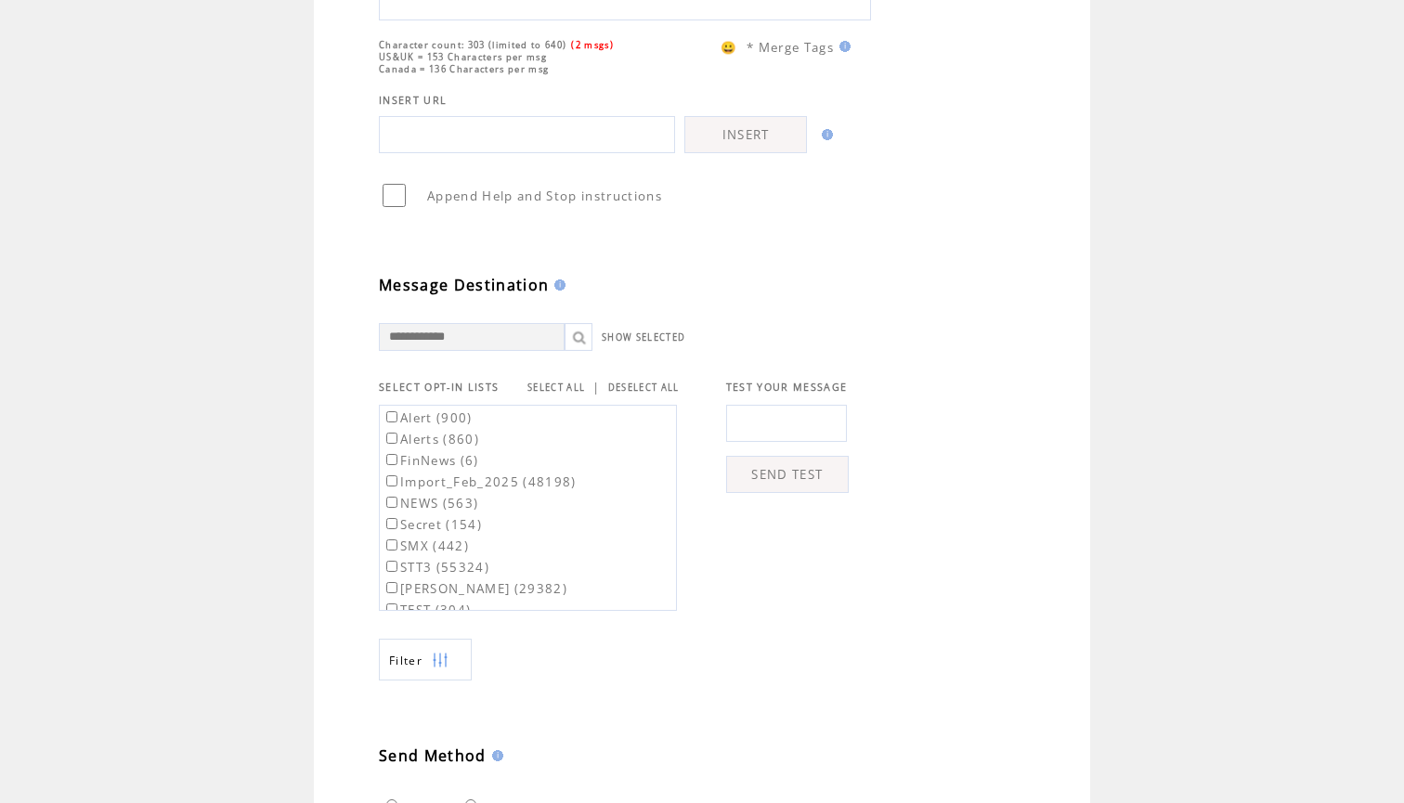
type textarea "**********"
click at [786, 440] on input "text" at bounding box center [786, 423] width 121 height 37
type input "**********"
click at [900, 371] on td "**********" at bounding box center [719, 481] width 680 height 260
click at [767, 477] on link "SEND TEST" at bounding box center [787, 474] width 123 height 37
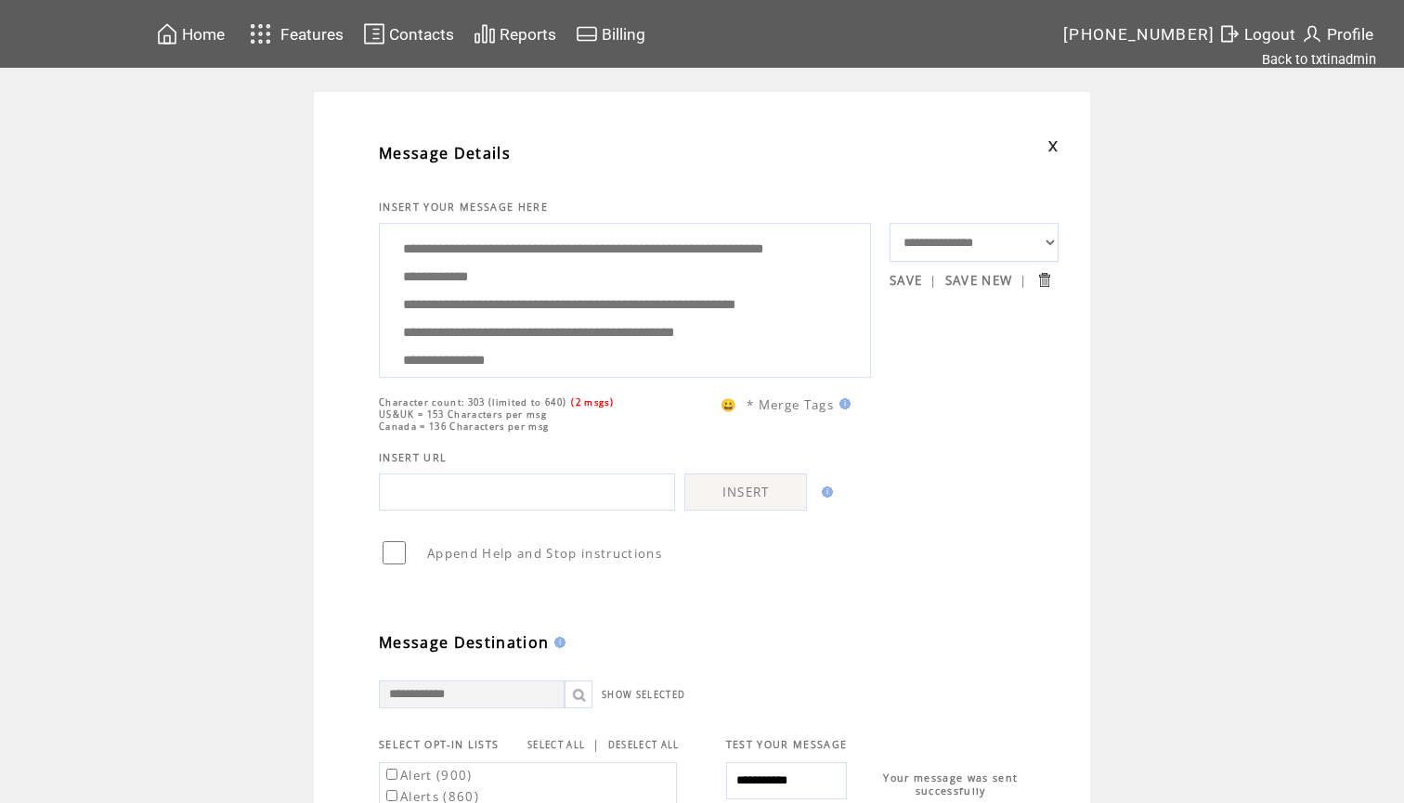
click at [610, 315] on textarea "**********" at bounding box center [625, 297] width 472 height 139
drag, startPoint x: 580, startPoint y: 346, endPoint x: 534, endPoint y: 92, distance: 258.6
click at [534, 92] on td "**********" at bounding box center [702, 763] width 776 height 1343
click at [245, 345] on td "**********" at bounding box center [702, 763] width 1404 height 1343
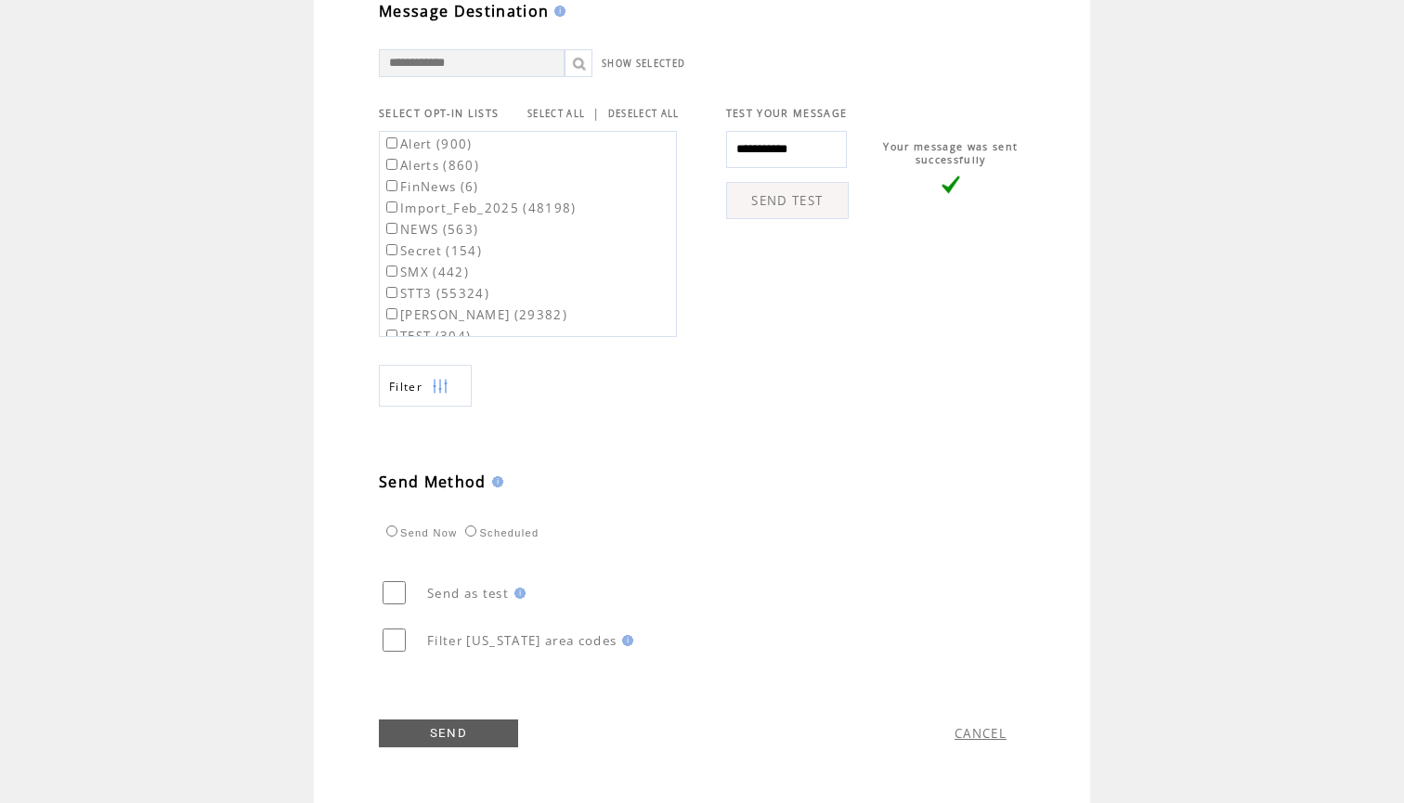
scroll to position [642, 0]
click at [558, 110] on link "SELECT ALL" at bounding box center [556, 114] width 58 height 12
click at [454, 137] on label "Alert (900)" at bounding box center [428, 144] width 90 height 17
click at [445, 163] on label "Alerts (860)" at bounding box center [431, 165] width 97 height 17
click at [453, 727] on link "SEND" at bounding box center [448, 734] width 139 height 28
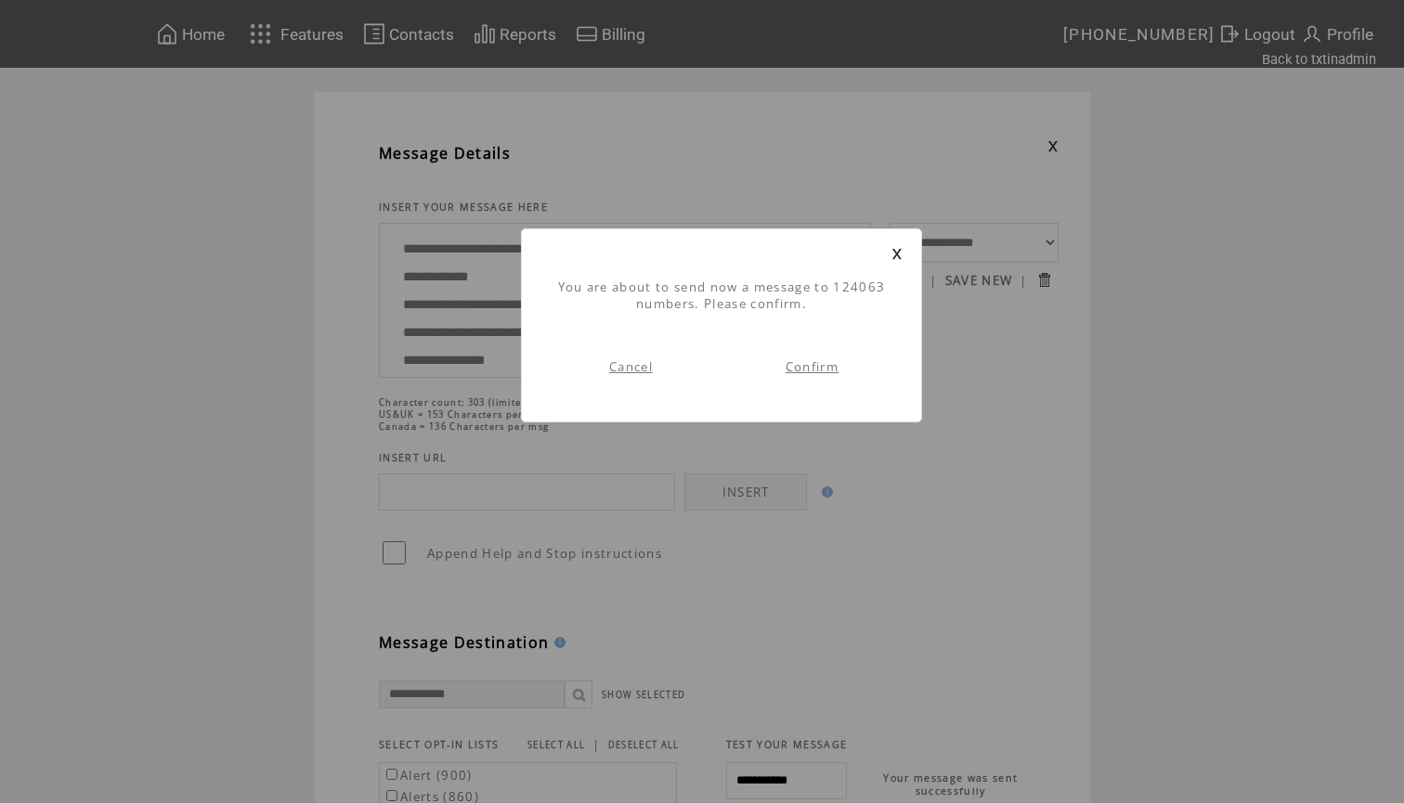
scroll to position [1, 0]
click at [618, 375] on td "Cancel" at bounding box center [630, 367] width 181 height 72
click at [626, 363] on link "Cancel" at bounding box center [631, 366] width 44 height 17
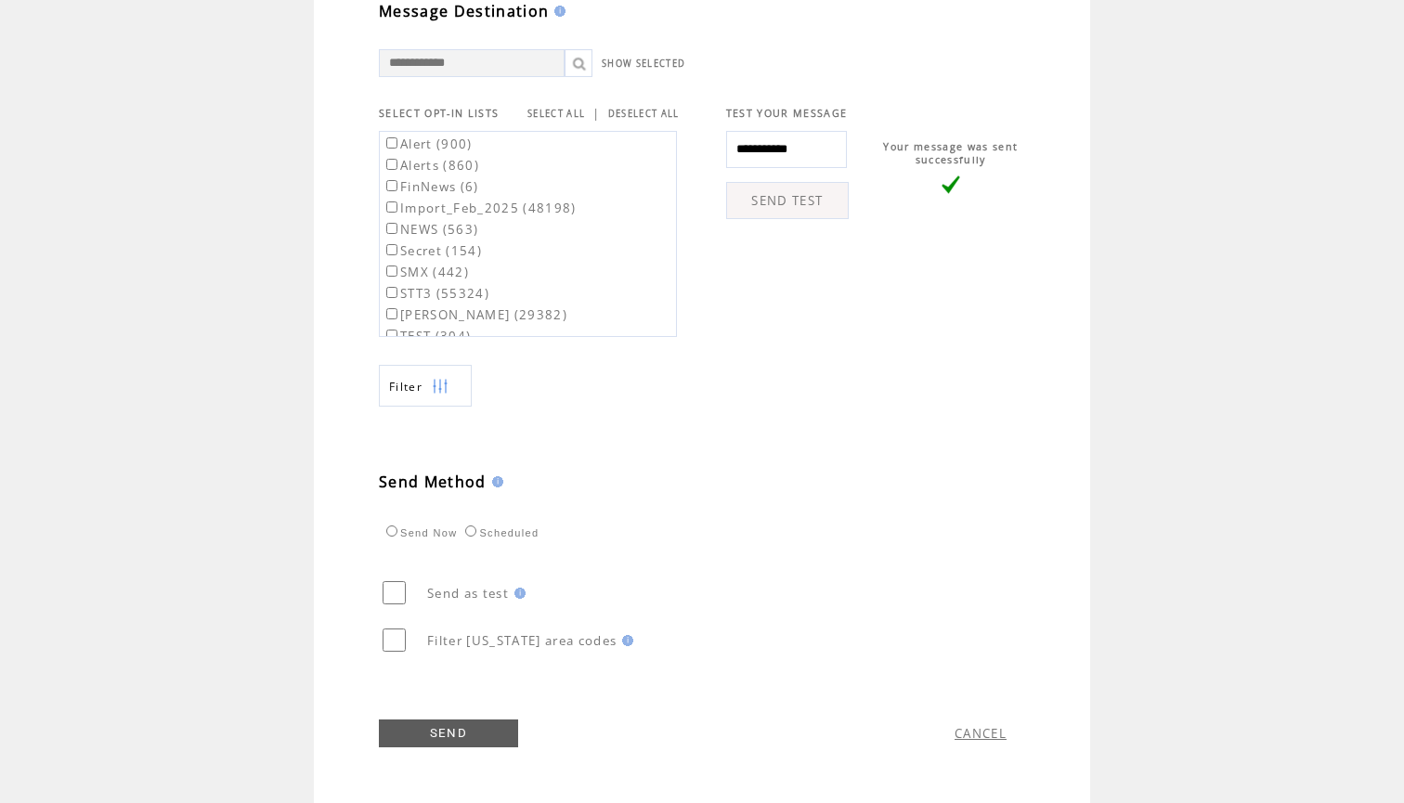
scroll to position [642, 0]
click at [426, 732] on link "SEND" at bounding box center [448, 734] width 139 height 28
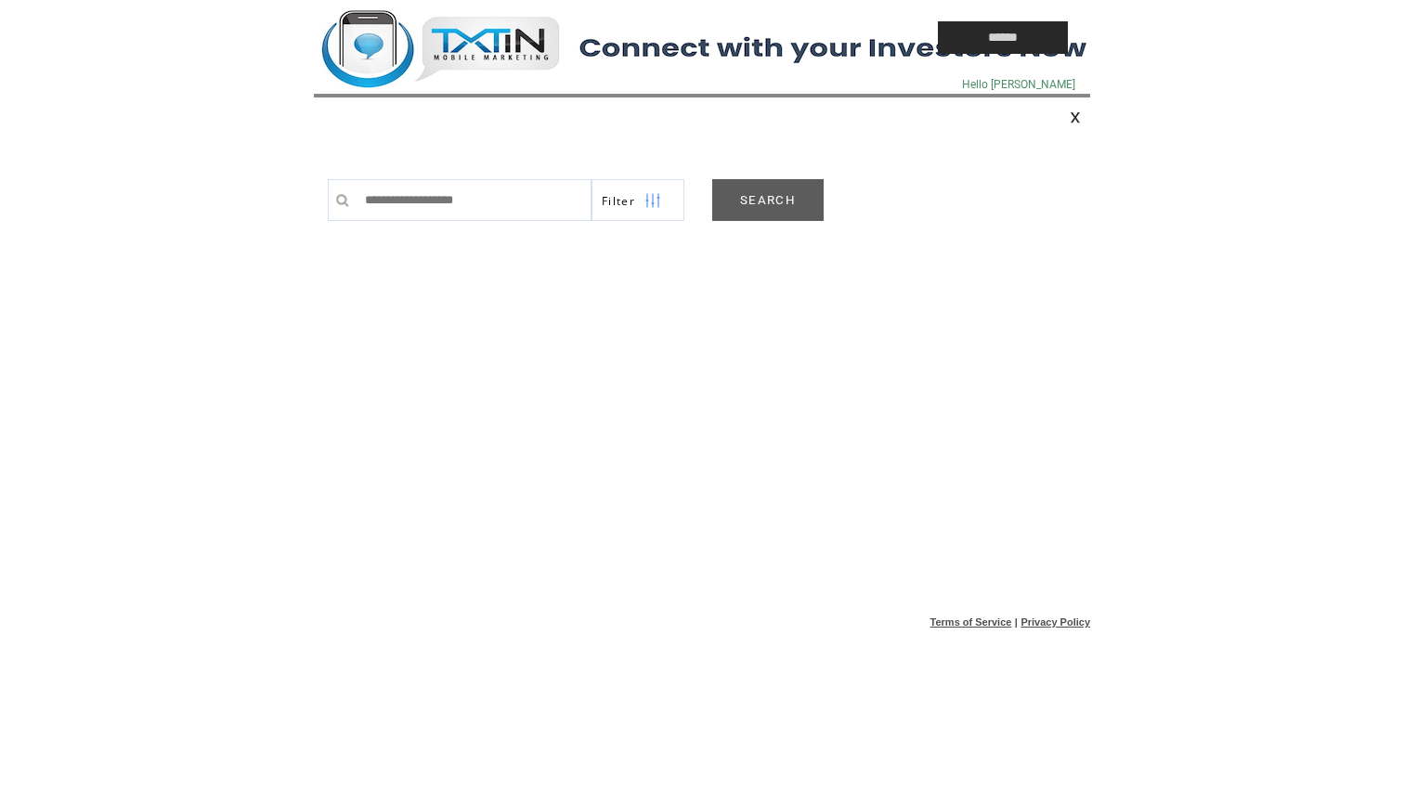
click at [815, 200] on link "SEARCH" at bounding box center [767, 200] width 111 height 42
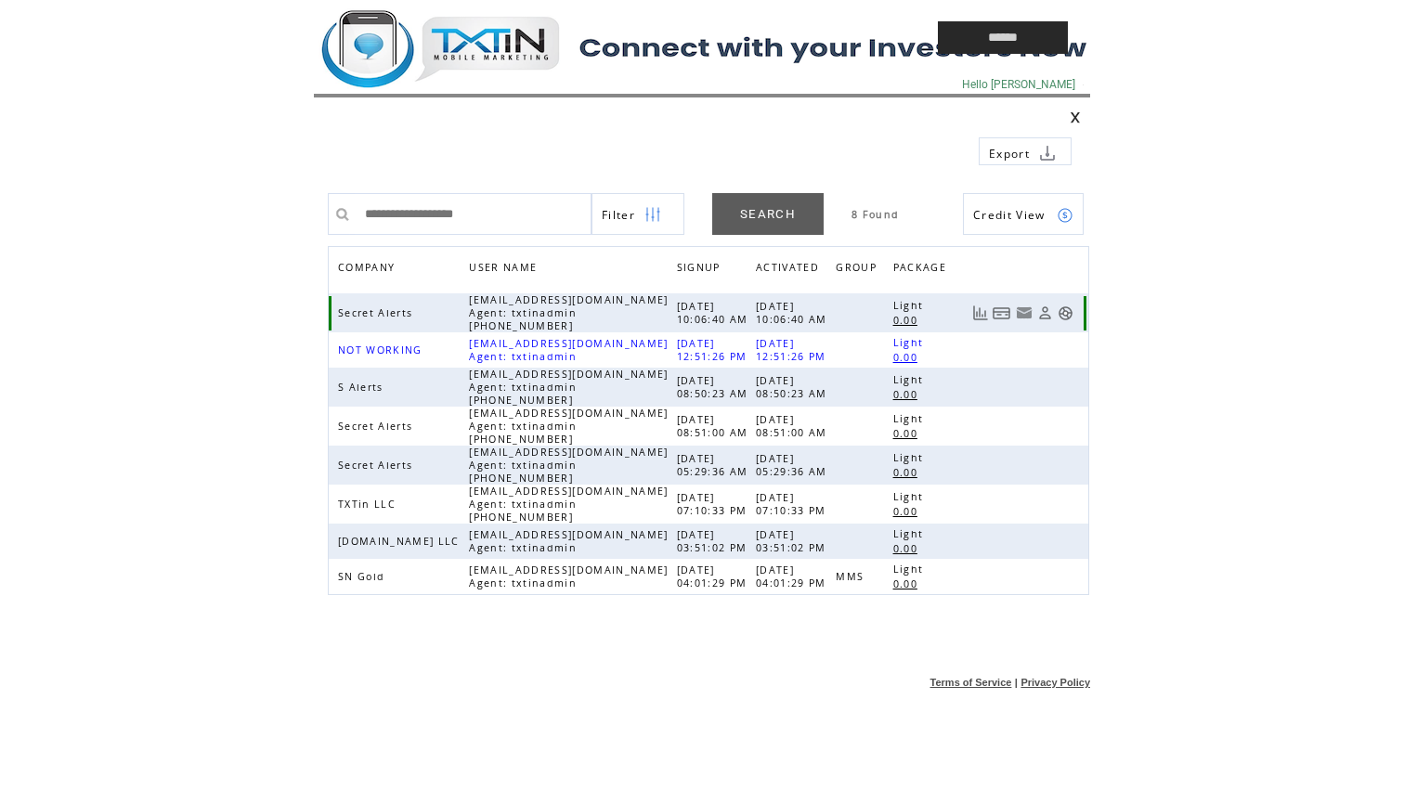
click at [1063, 313] on link at bounding box center [1066, 314] width 16 height 16
click at [501, 46] on td at bounding box center [583, 37] width 539 height 75
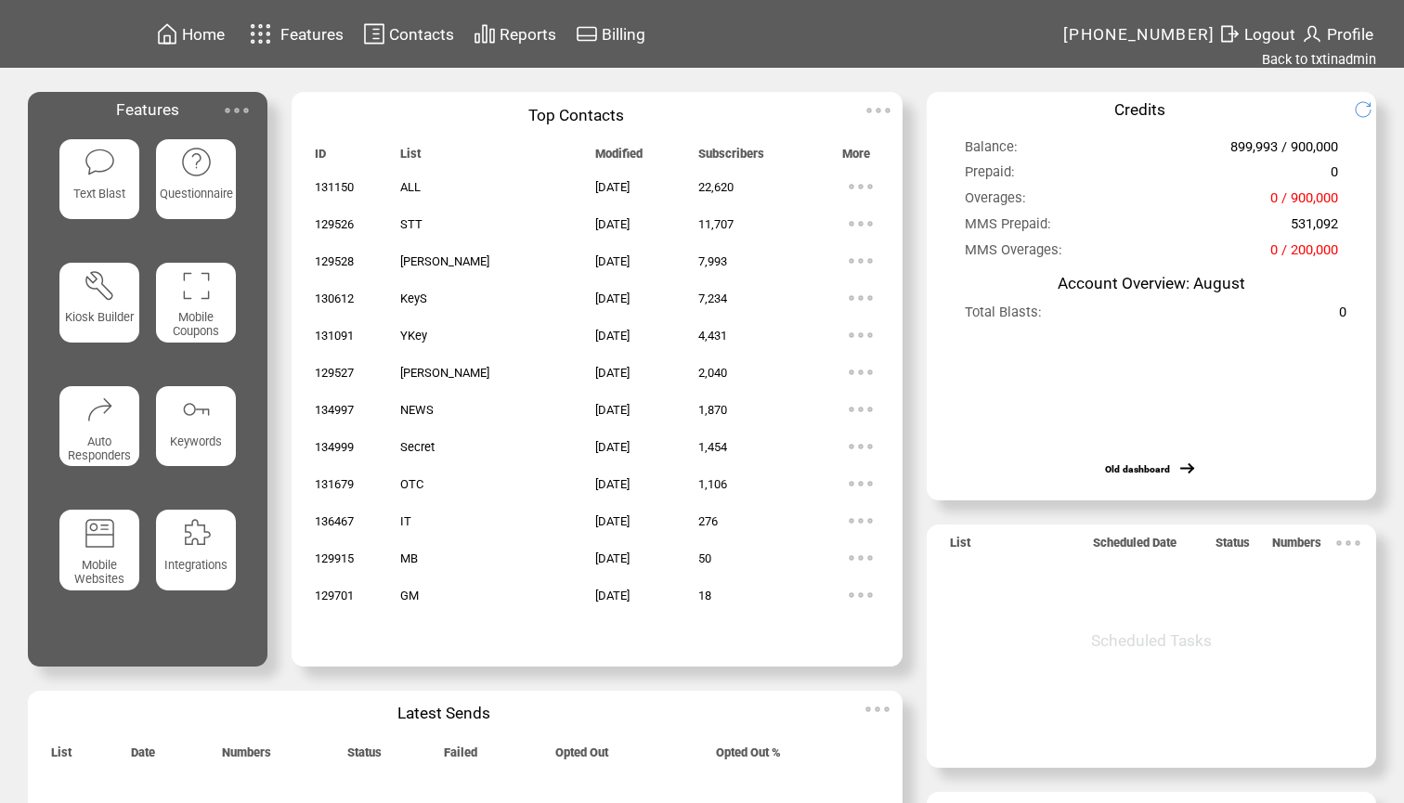
click at [130, 168] on featureicon at bounding box center [99, 161] width 81 height 36
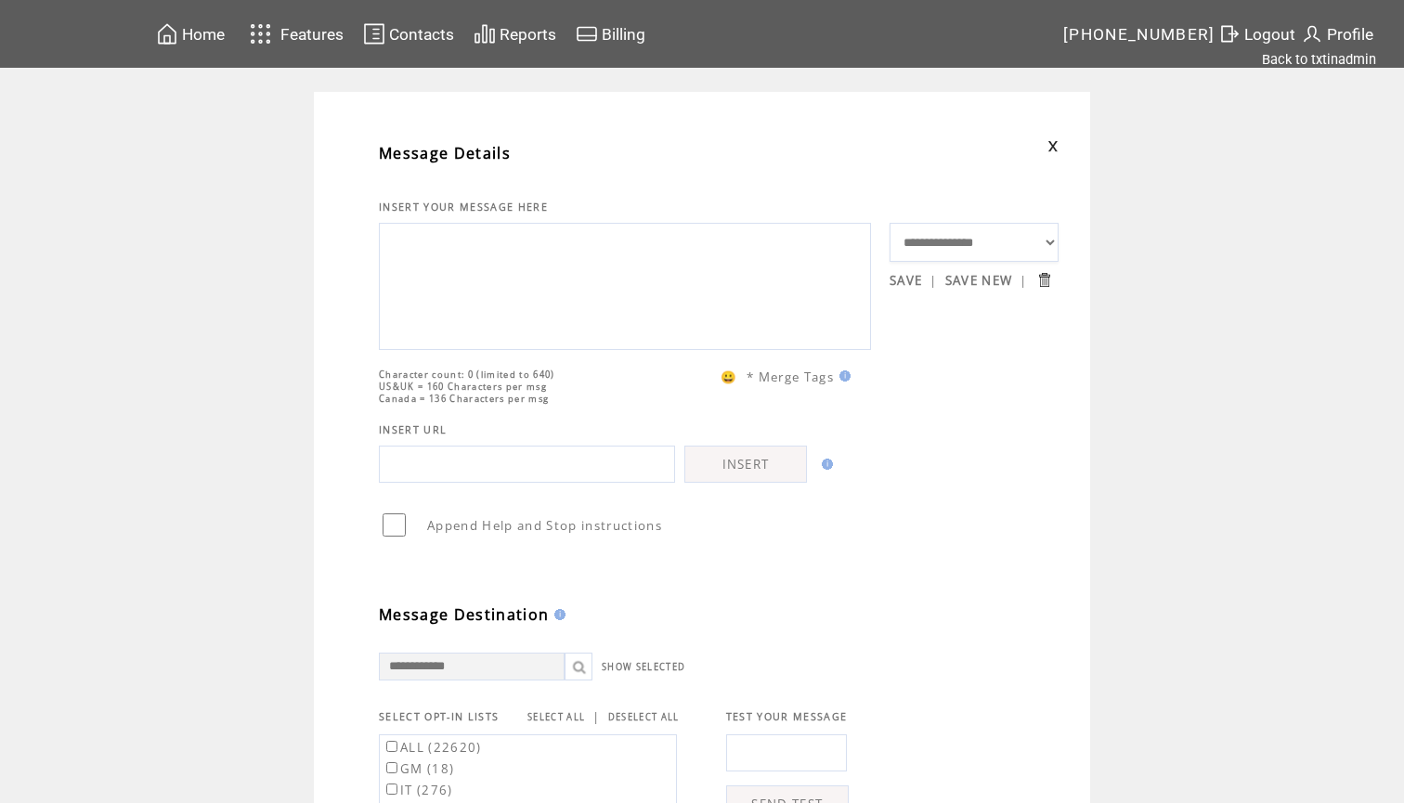
click at [429, 301] on textarea at bounding box center [625, 283] width 472 height 111
paste textarea "**********"
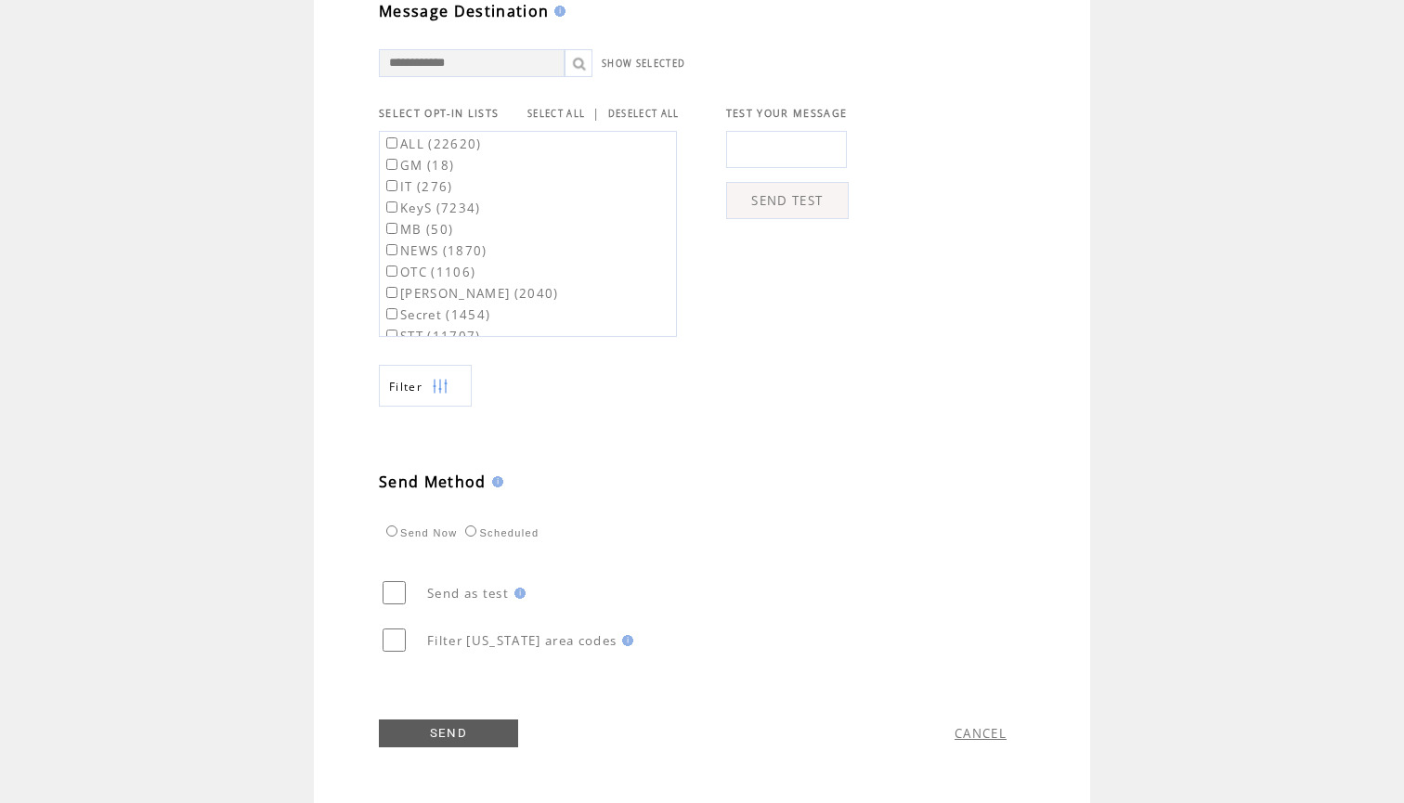
scroll to position [642, 0]
type textarea "**********"
click at [566, 113] on link "SELECT ALL" at bounding box center [556, 114] width 58 height 12
click at [471, 139] on label "ALL (22620)" at bounding box center [432, 144] width 99 height 17
click at [434, 729] on link "SEND" at bounding box center [448, 734] width 139 height 28
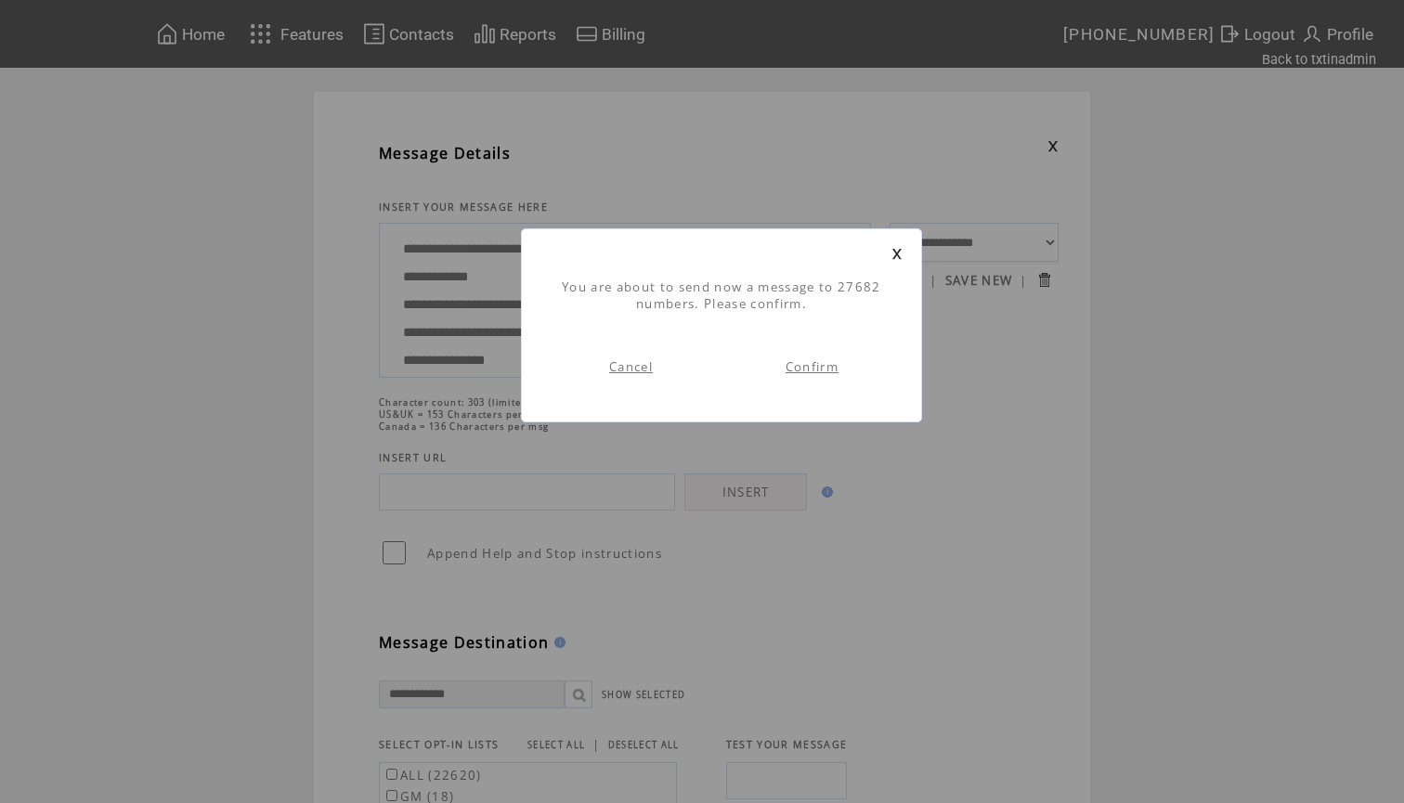
scroll to position [1, 0]
click at [828, 366] on link "Confirm" at bounding box center [812, 366] width 53 height 17
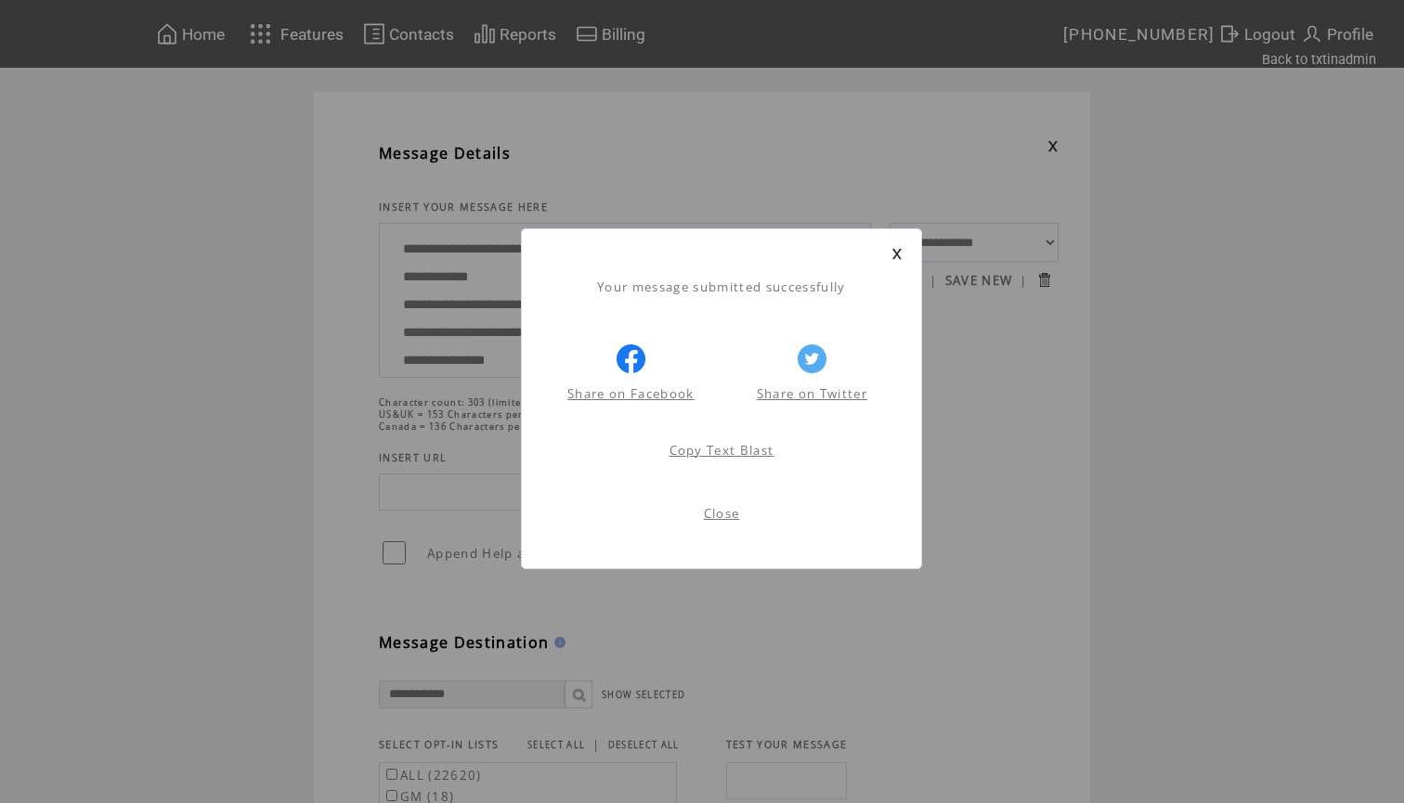
scroll to position [1, 0]
click at [897, 249] on link at bounding box center [896, 254] width 11 height 12
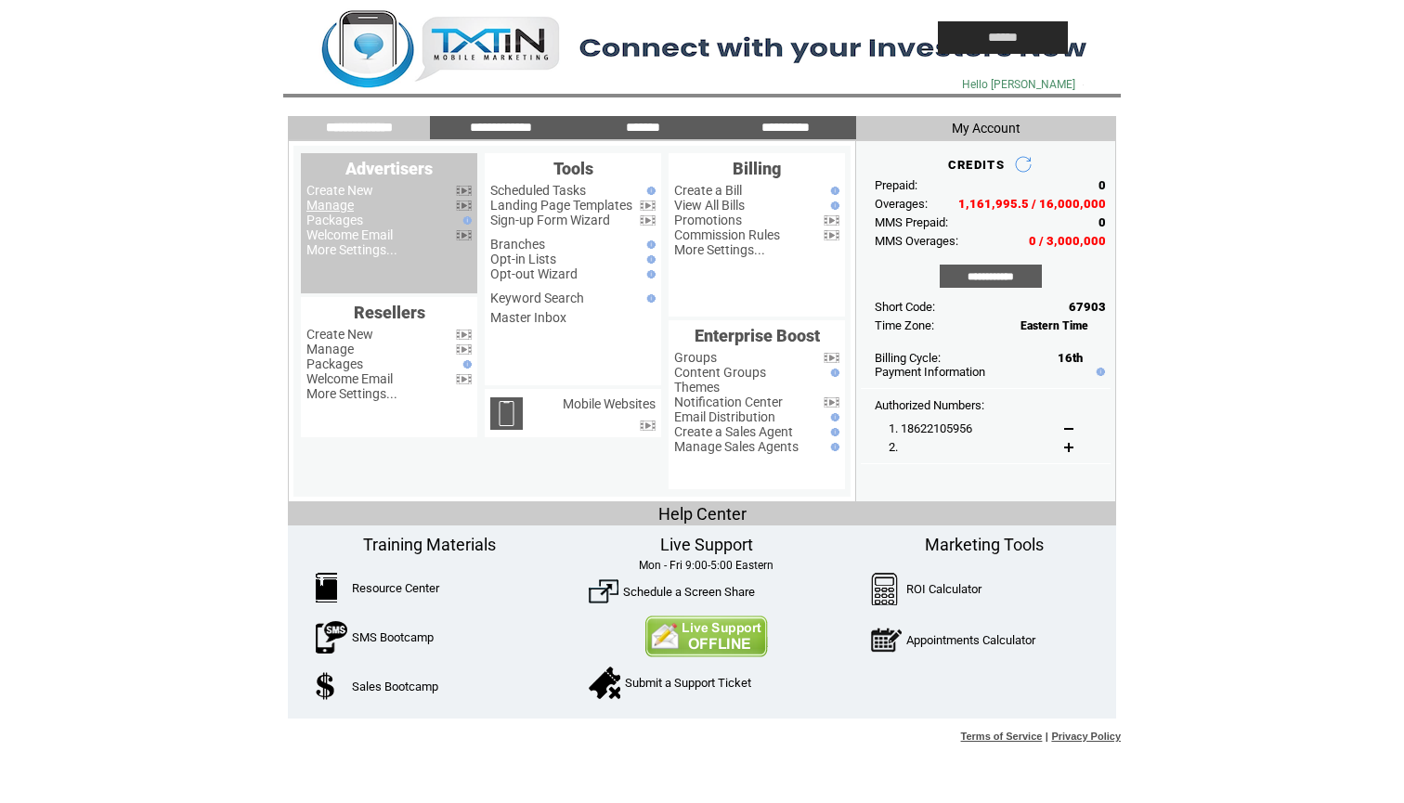
click at [338, 203] on link "Manage" at bounding box center [329, 205] width 47 height 15
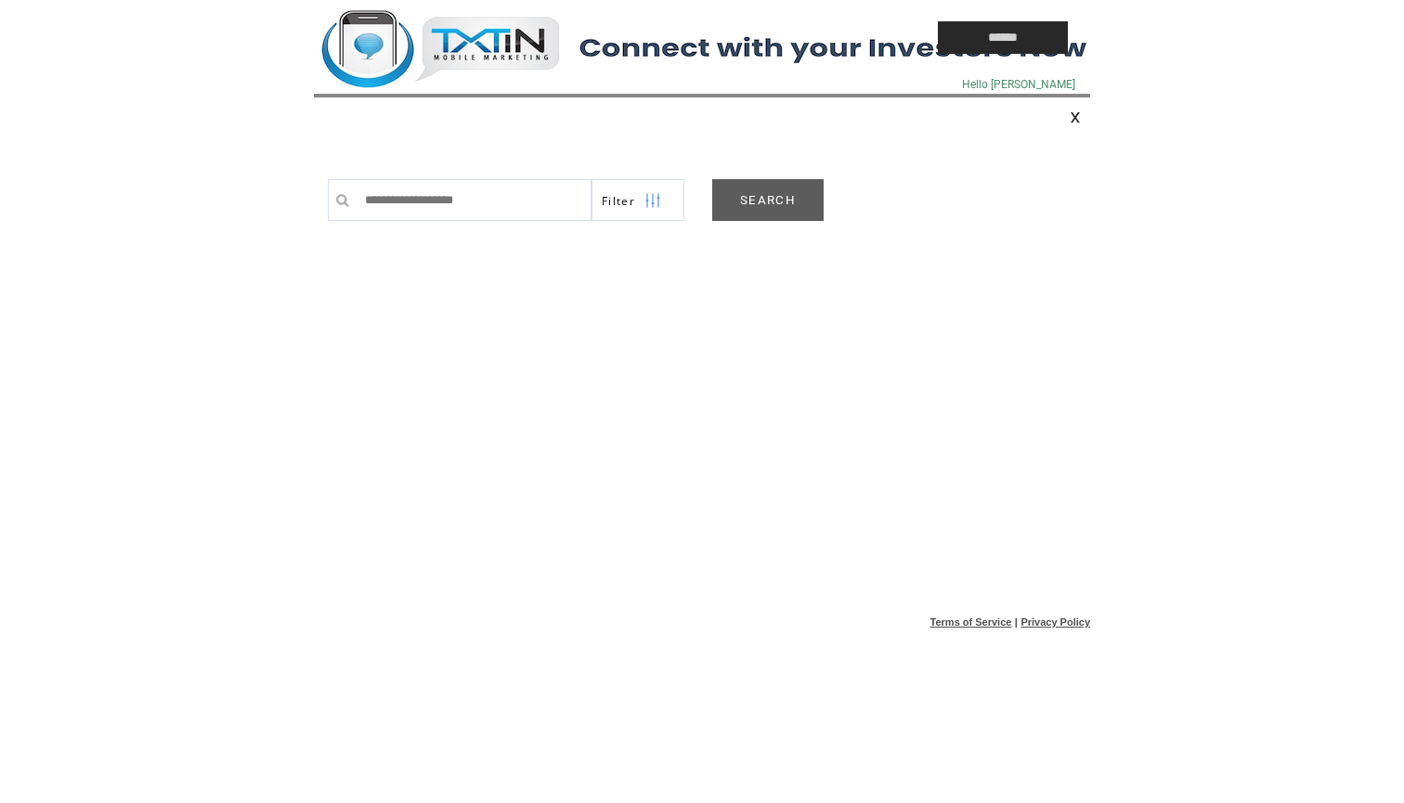
click at [743, 198] on link "SEARCH" at bounding box center [767, 200] width 111 height 42
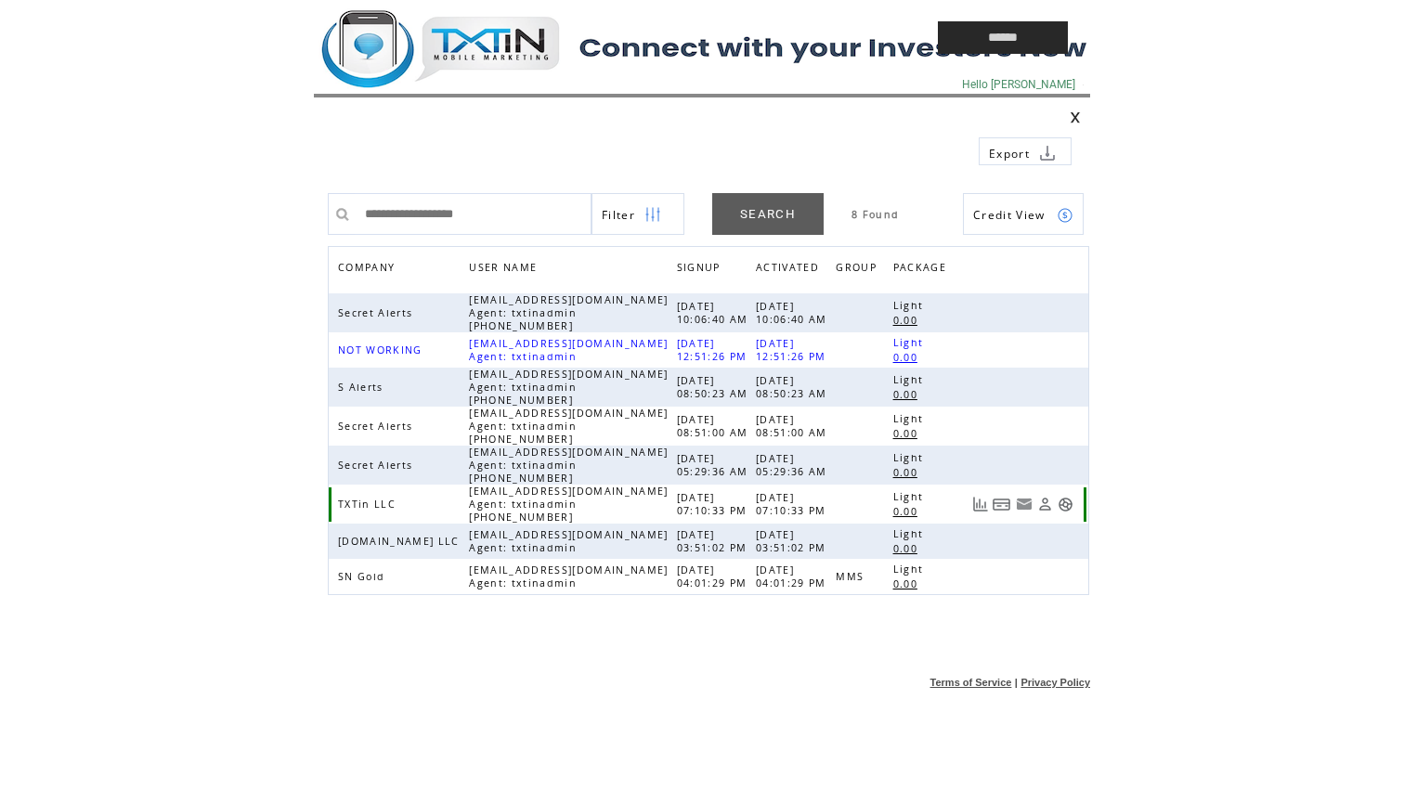
click at [1066, 503] on link at bounding box center [1066, 505] width 16 height 16
click at [496, 58] on td at bounding box center [583, 37] width 539 height 75
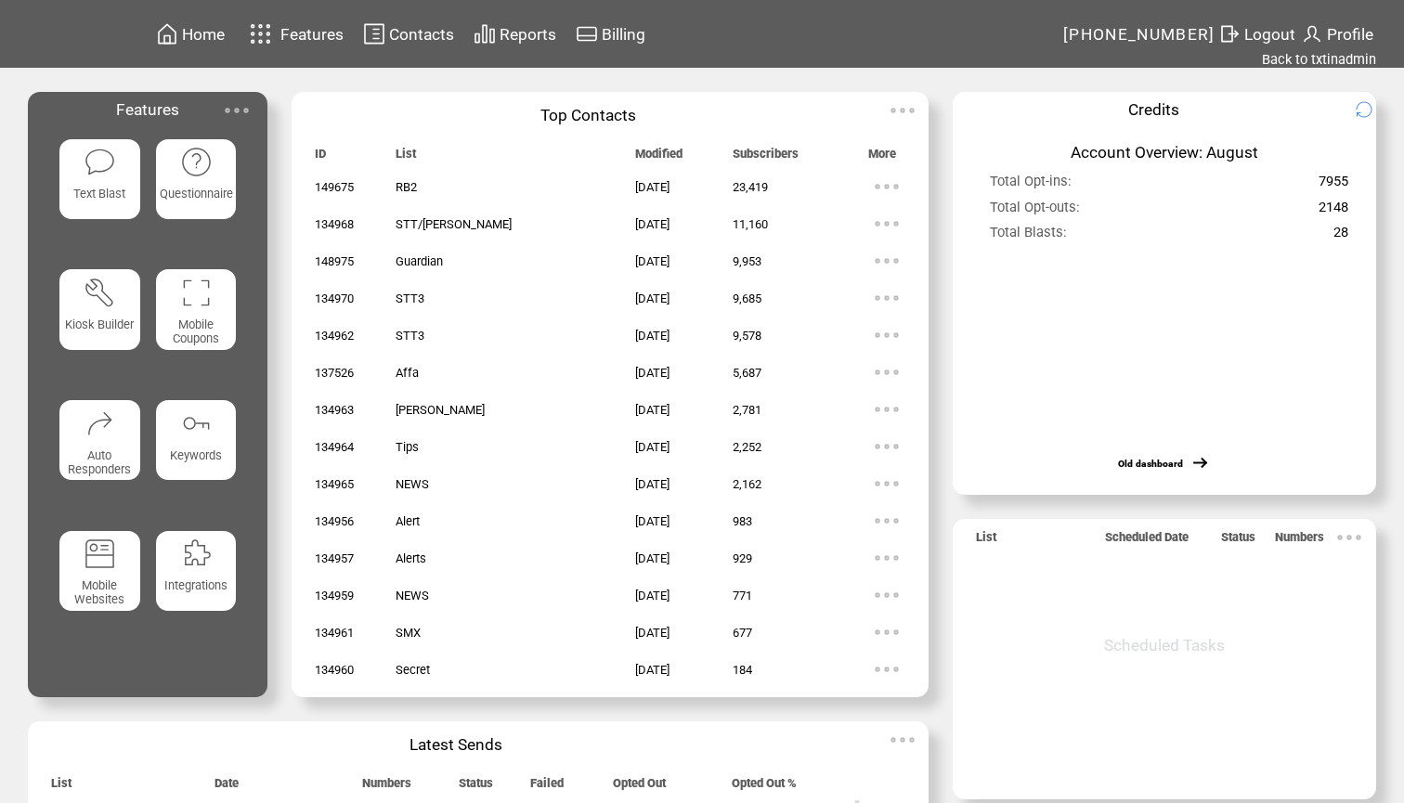
click at [90, 174] on img at bounding box center [100, 162] width 33 height 33
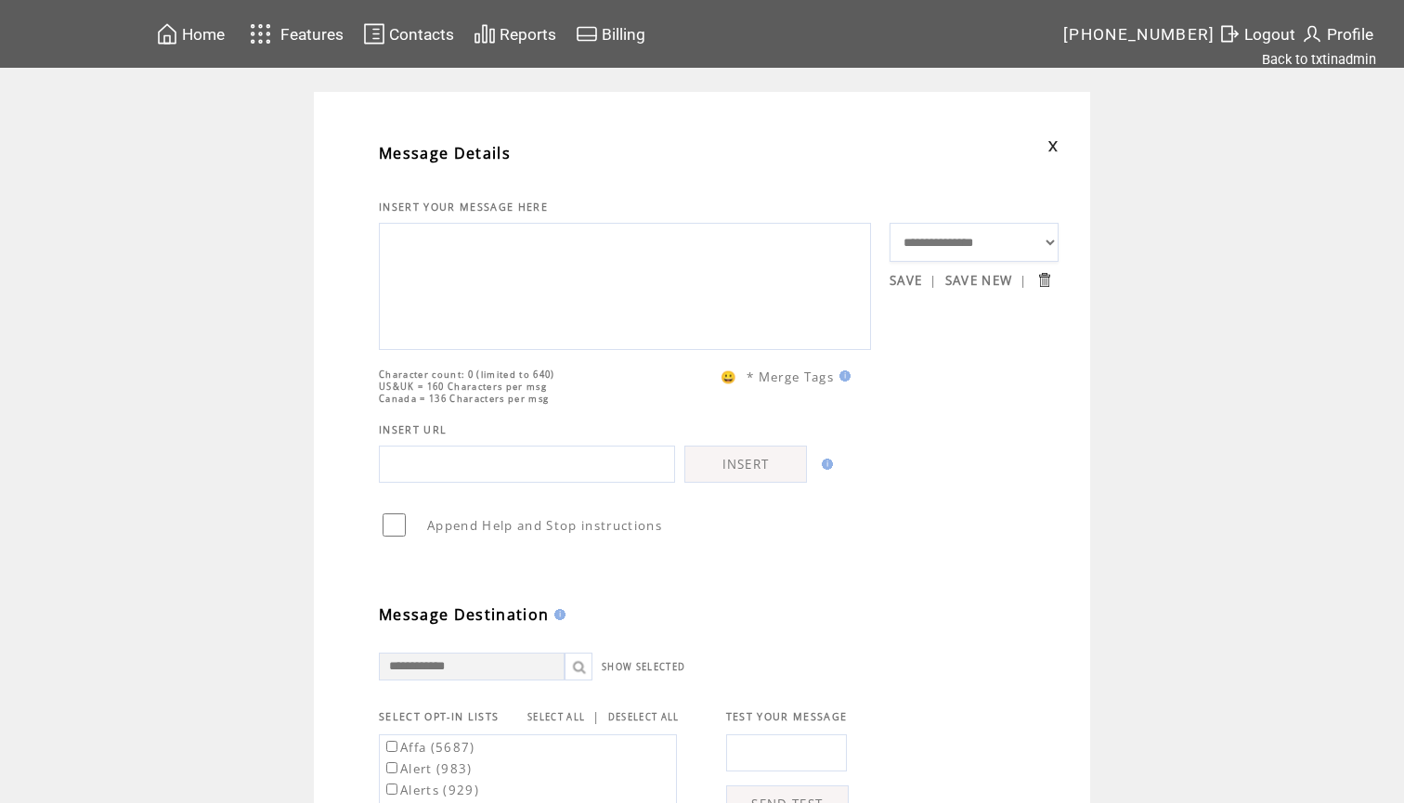
click at [447, 270] on textarea at bounding box center [625, 283] width 472 height 111
paste textarea "**********"
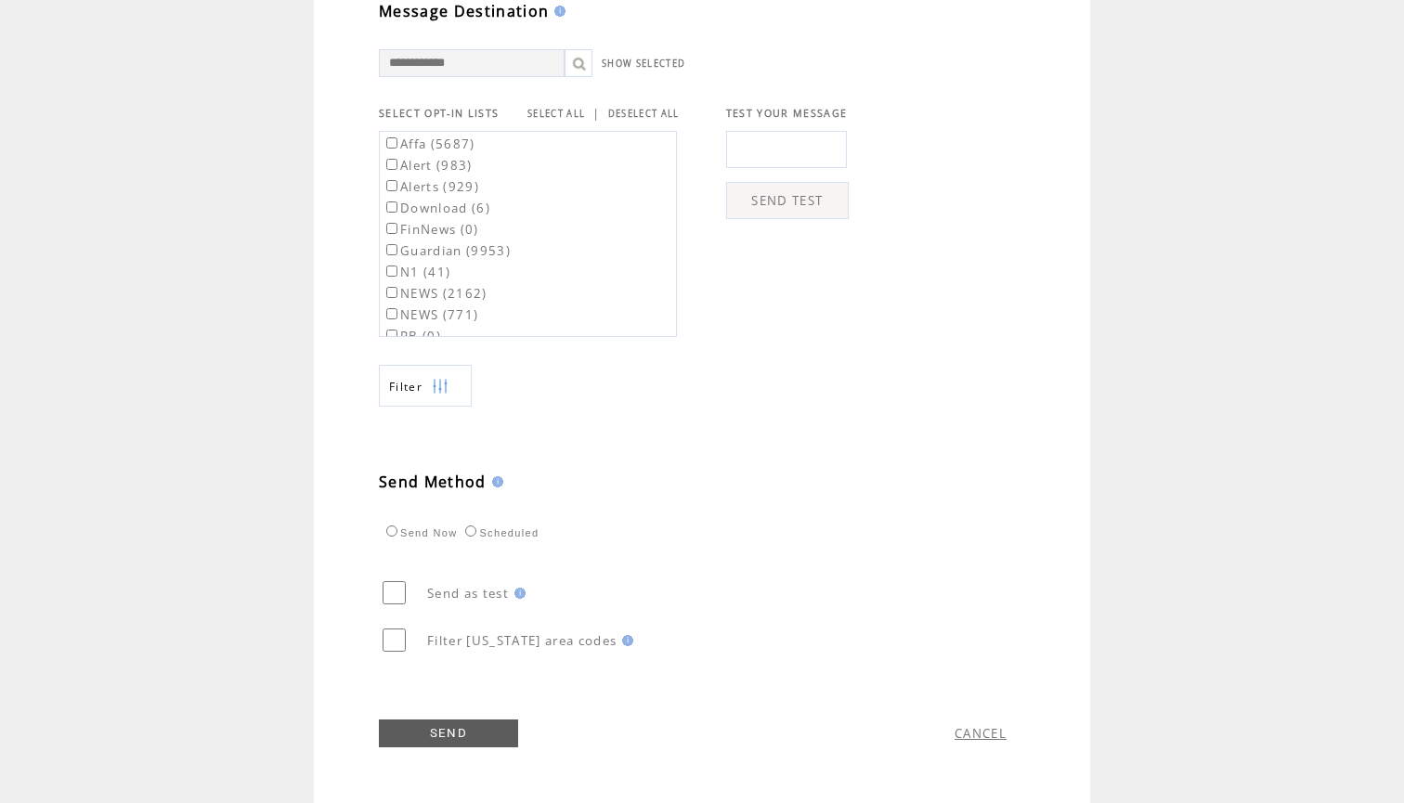
scroll to position [642, 0]
type textarea "**********"
click at [452, 147] on label "Affa (5687)" at bounding box center [429, 144] width 93 height 17
click at [460, 245] on label "Guardian (9953)" at bounding box center [447, 250] width 128 height 17
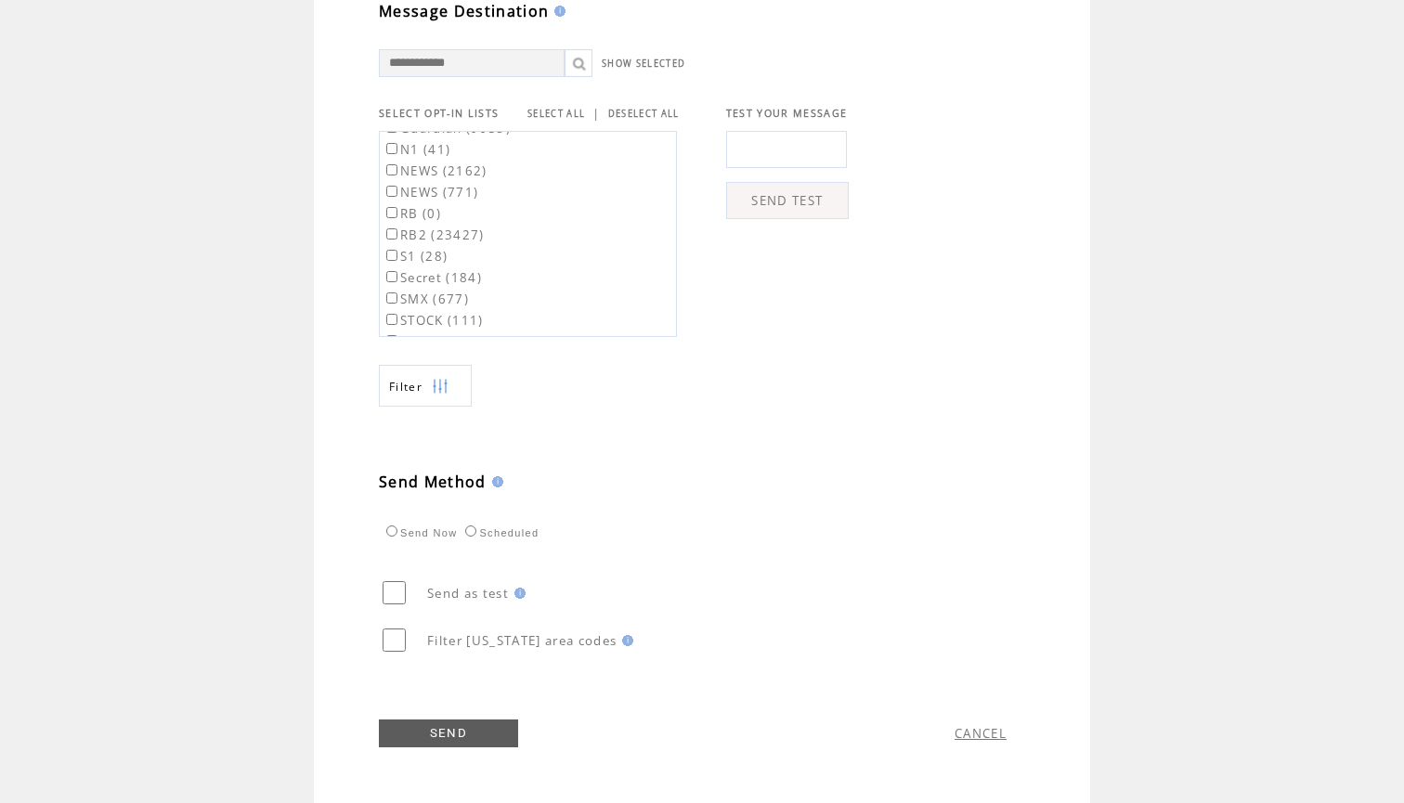
click at [464, 229] on label "RB2 (23427)" at bounding box center [434, 235] width 102 height 17
click at [444, 722] on link "SEND" at bounding box center [448, 734] width 139 height 28
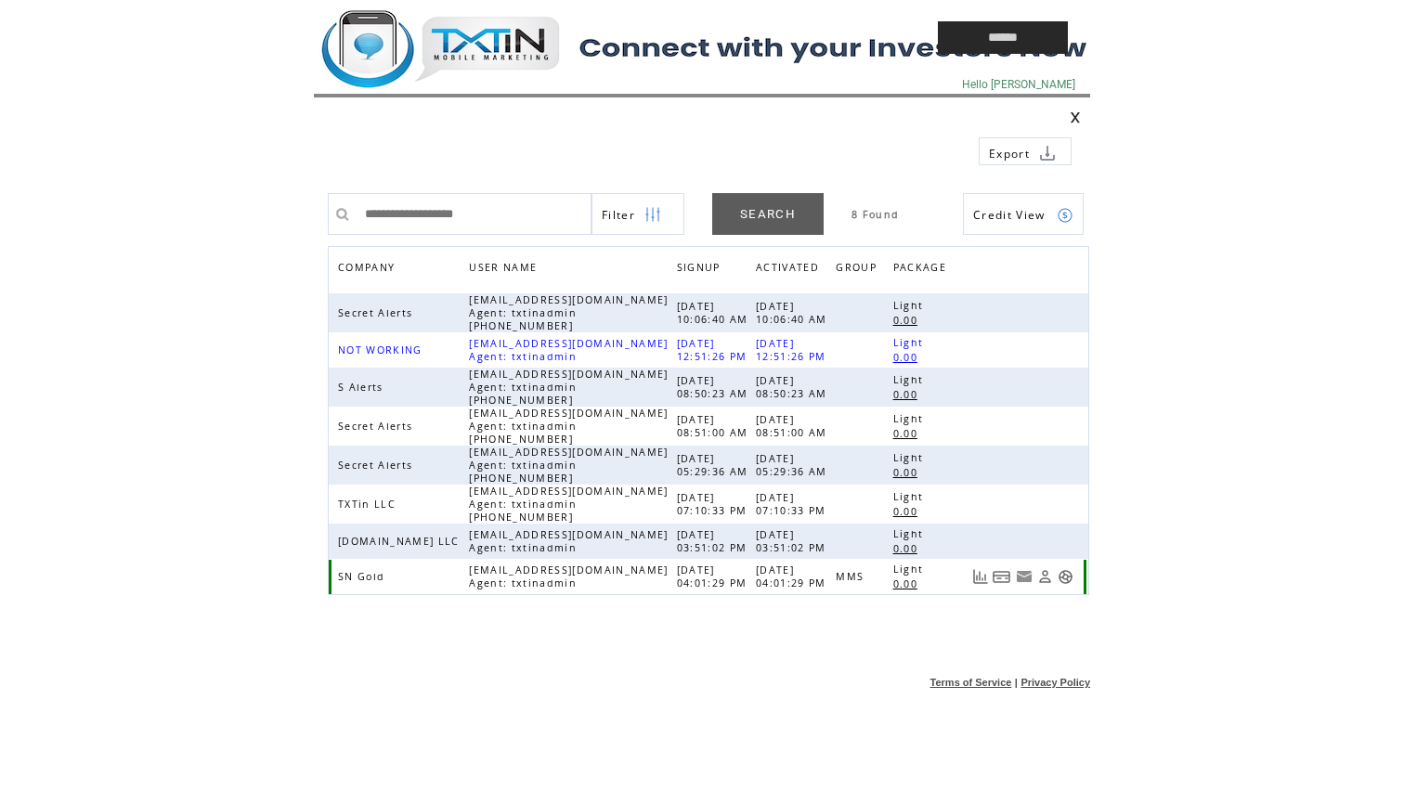
click at [1068, 578] on link at bounding box center [1066, 577] width 16 height 16
click at [499, 54] on td at bounding box center [583, 37] width 539 height 75
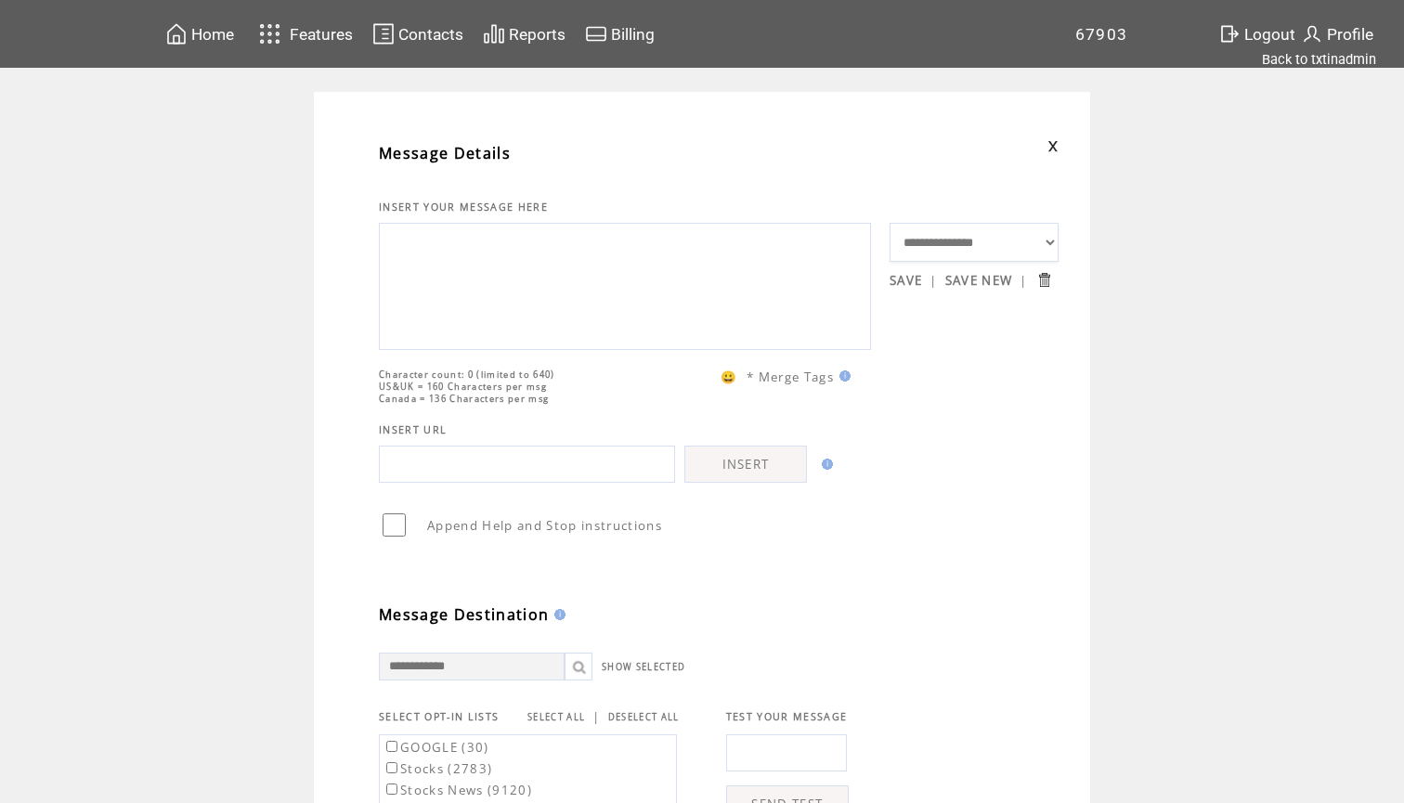
click at [436, 297] on textarea at bounding box center [625, 283] width 472 height 111
paste textarea "**********"
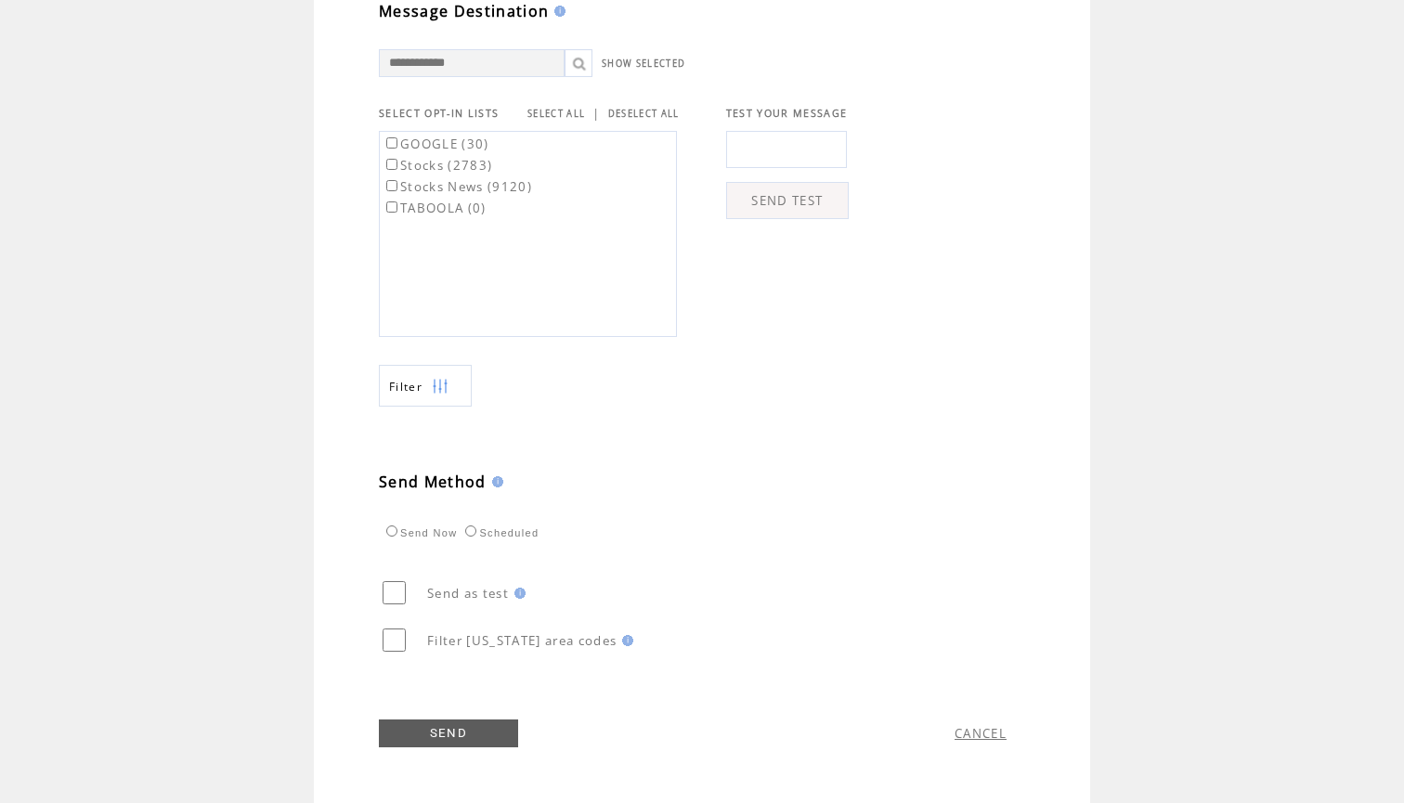
scroll to position [642, 0]
type textarea "**********"
click at [554, 108] on link "SELECT ALL" at bounding box center [556, 114] width 58 height 12
click at [435, 735] on link "SEND" at bounding box center [448, 734] width 139 height 28
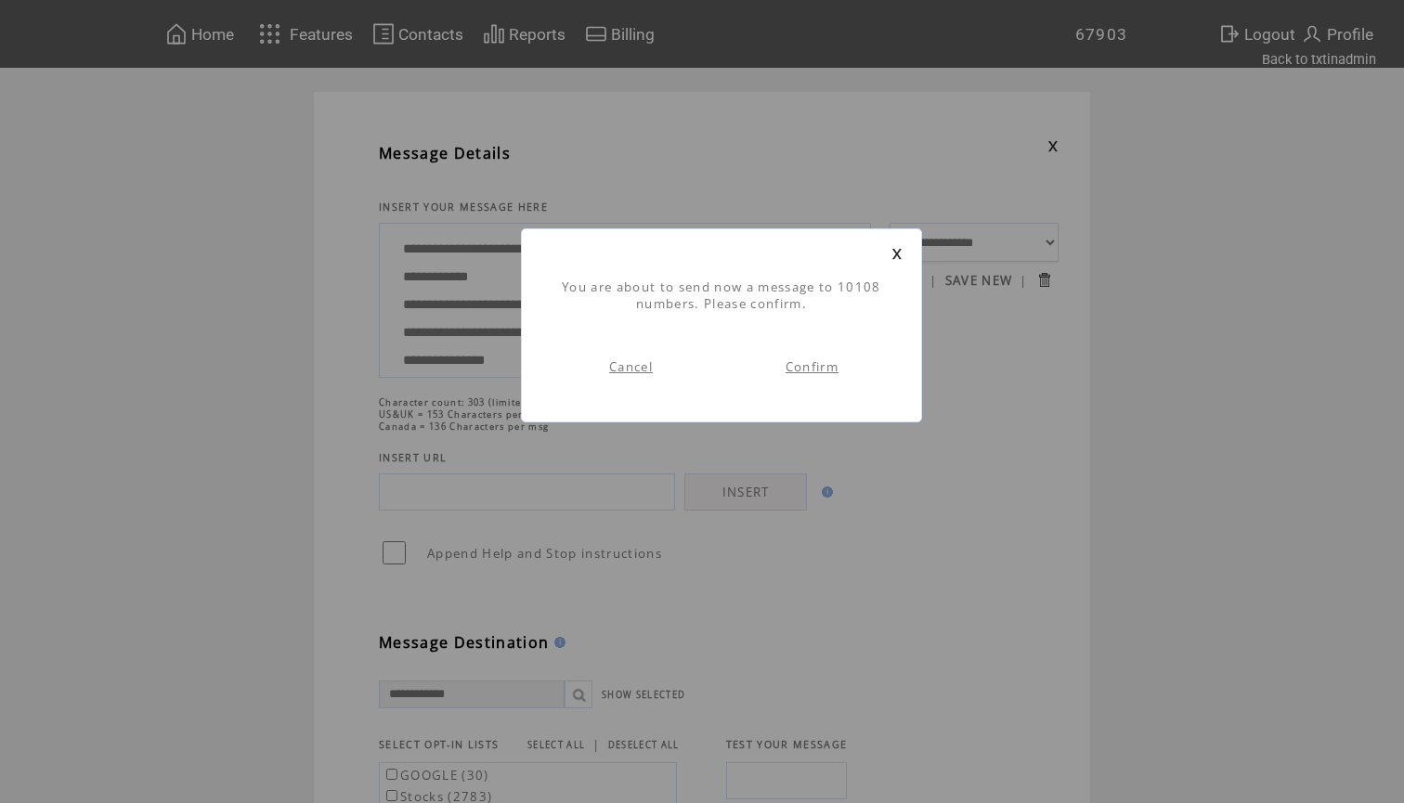
scroll to position [1, 0]
click at [808, 366] on link "Confirm" at bounding box center [812, 366] width 53 height 17
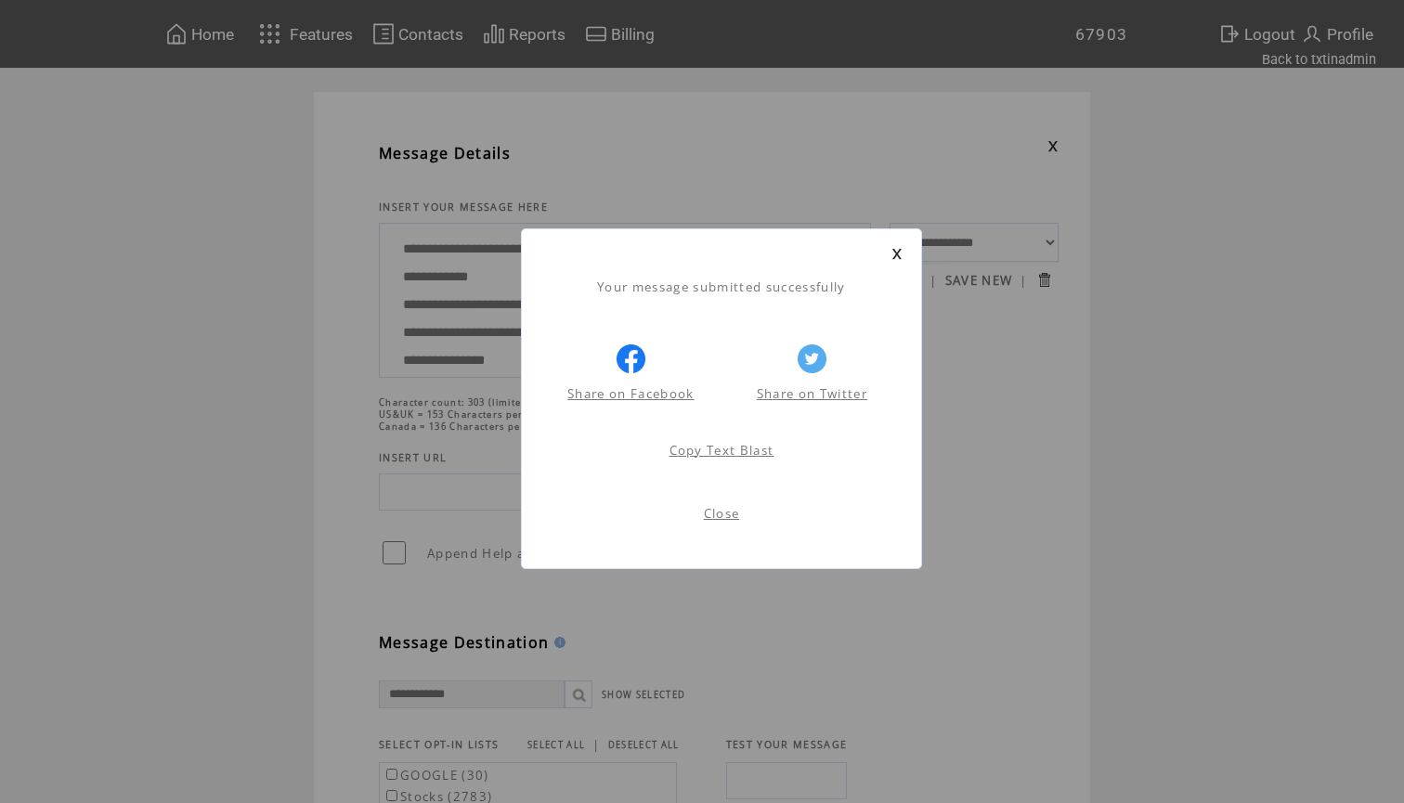
scroll to position [1, 0]
click at [895, 253] on link at bounding box center [896, 254] width 11 height 12
